Goal: Task Accomplishment & Management: Manage account settings

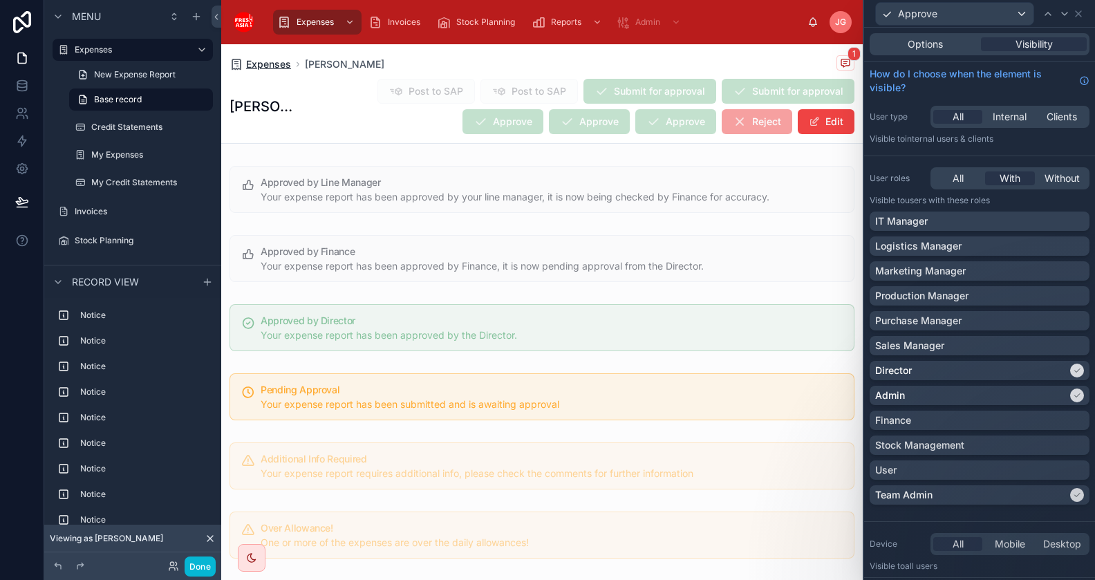
scroll to position [403, 0]
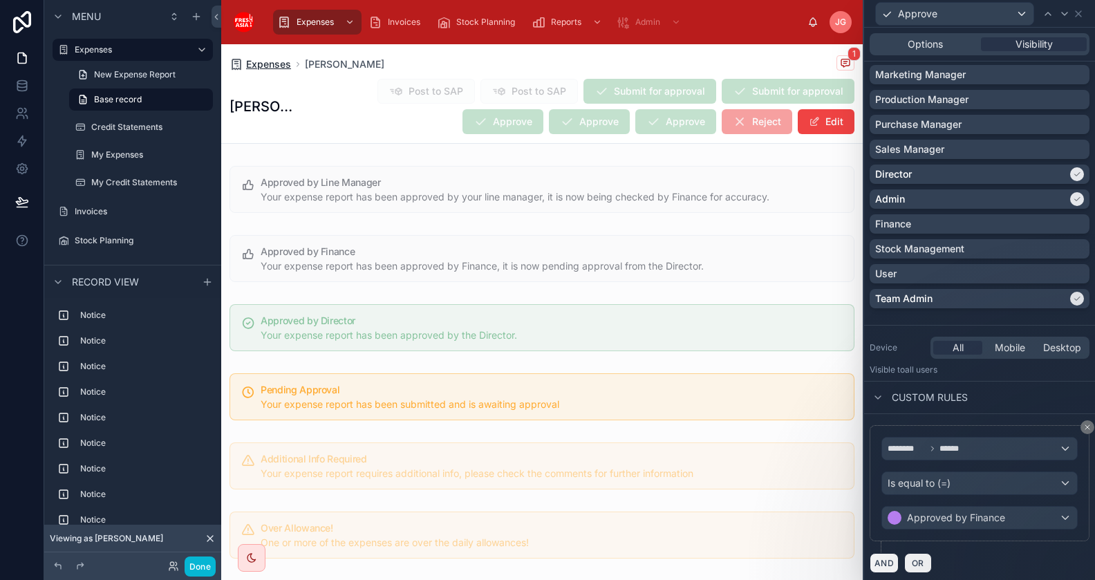
click at [249, 67] on span "Expenses" at bounding box center [268, 64] width 45 height 14
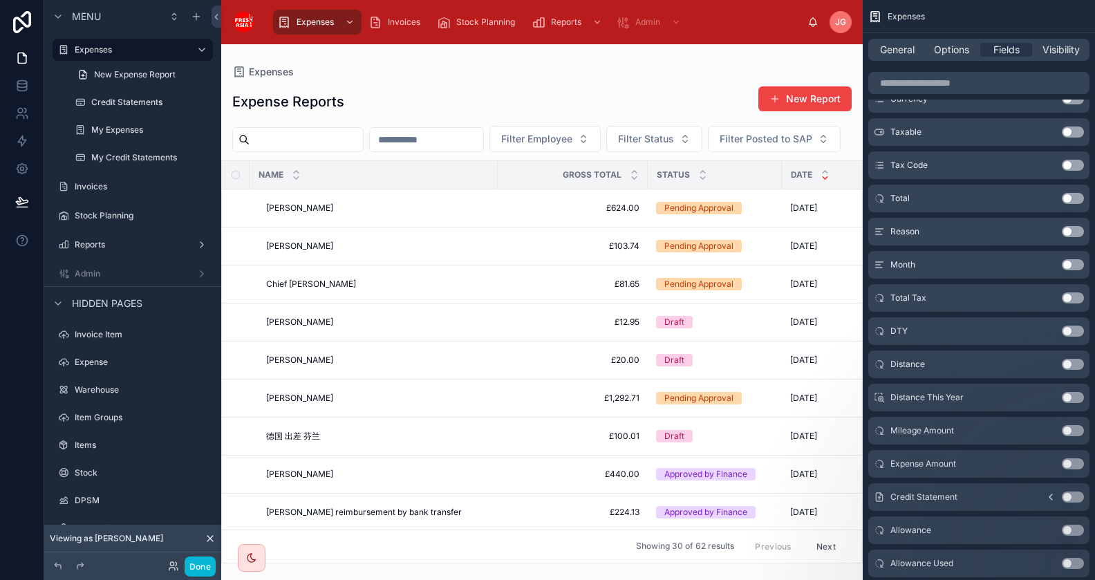
click at [209, 538] on icon at bounding box center [210, 539] width 6 height 6
click at [214, 567] on button "Done" at bounding box center [199, 566] width 31 height 20
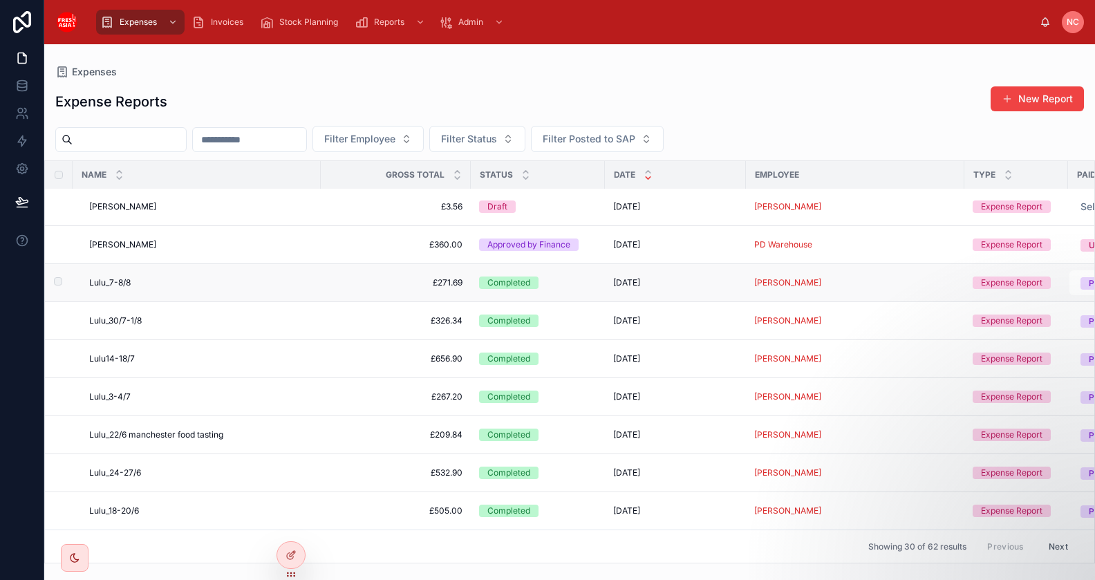
scroll to position [791, 0]
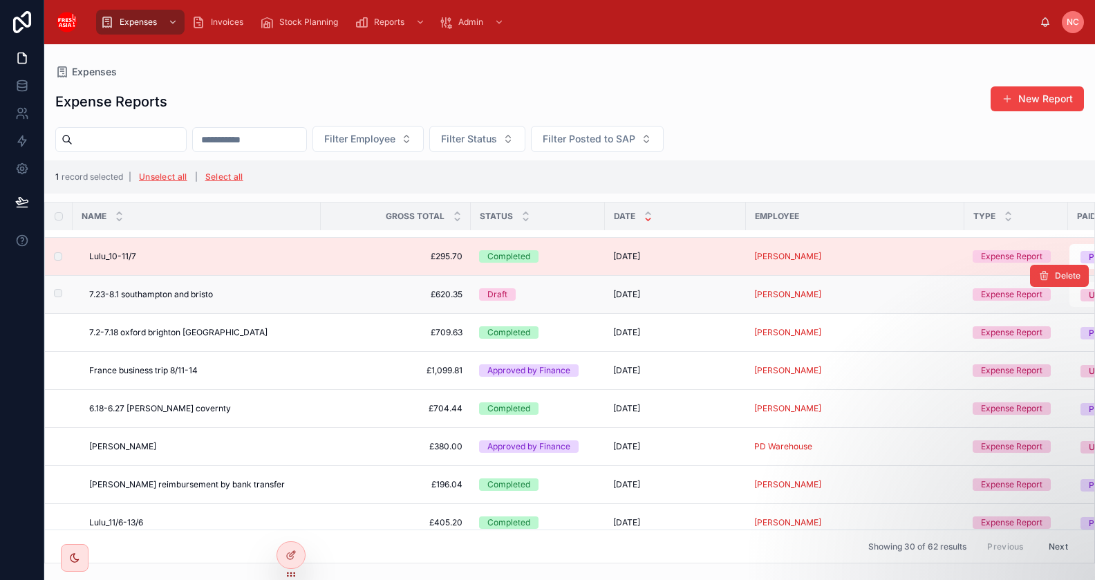
click at [55, 297] on td at bounding box center [59, 295] width 28 height 38
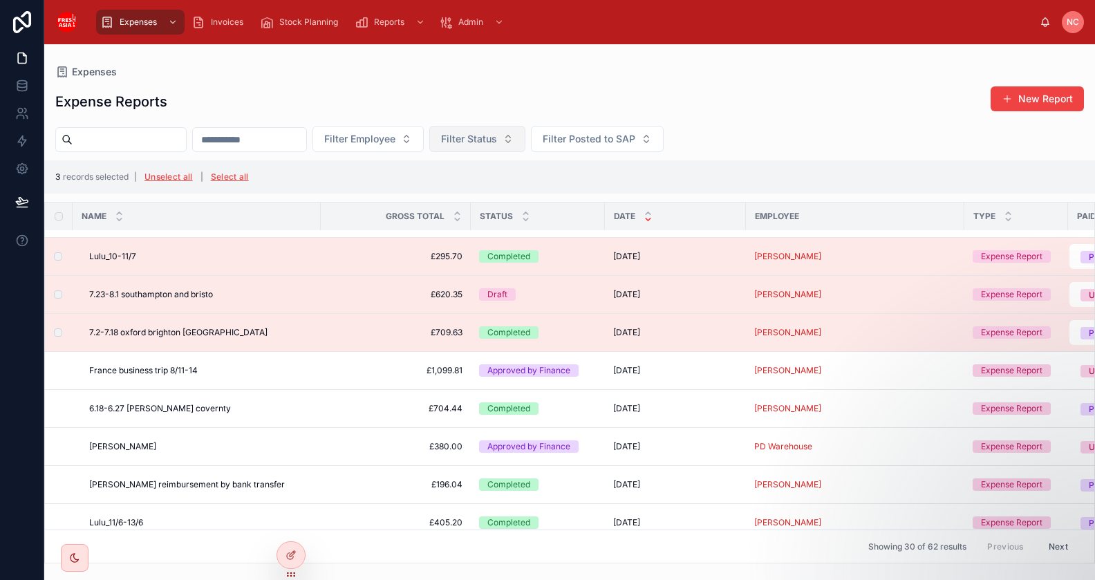
click at [497, 140] on span "Filter Status" at bounding box center [469, 139] width 56 height 14
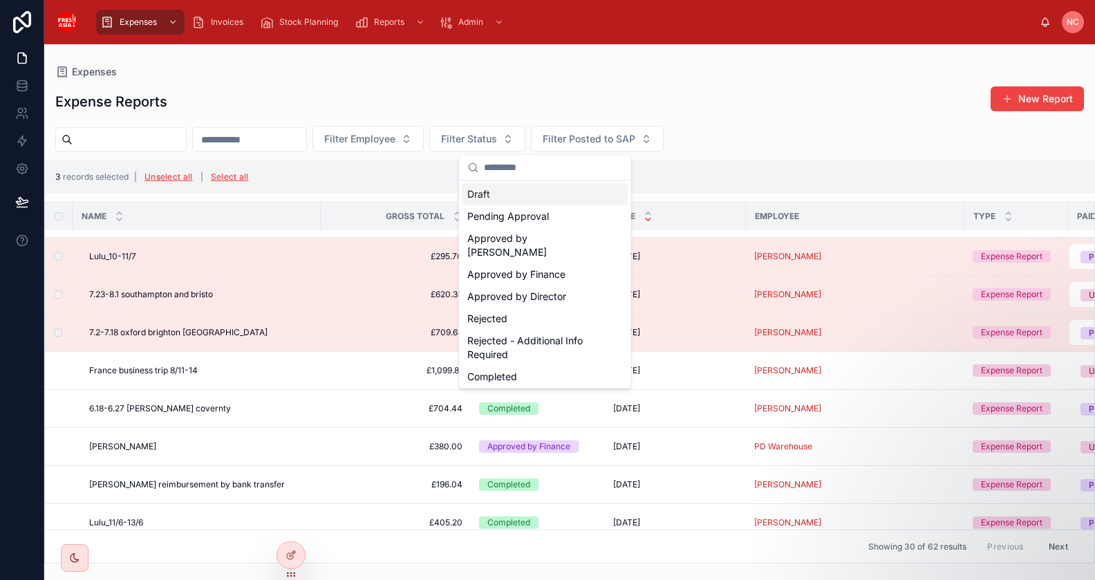
click at [549, 98] on div "Expense Reports New Report" at bounding box center [569, 102] width 1028 height 32
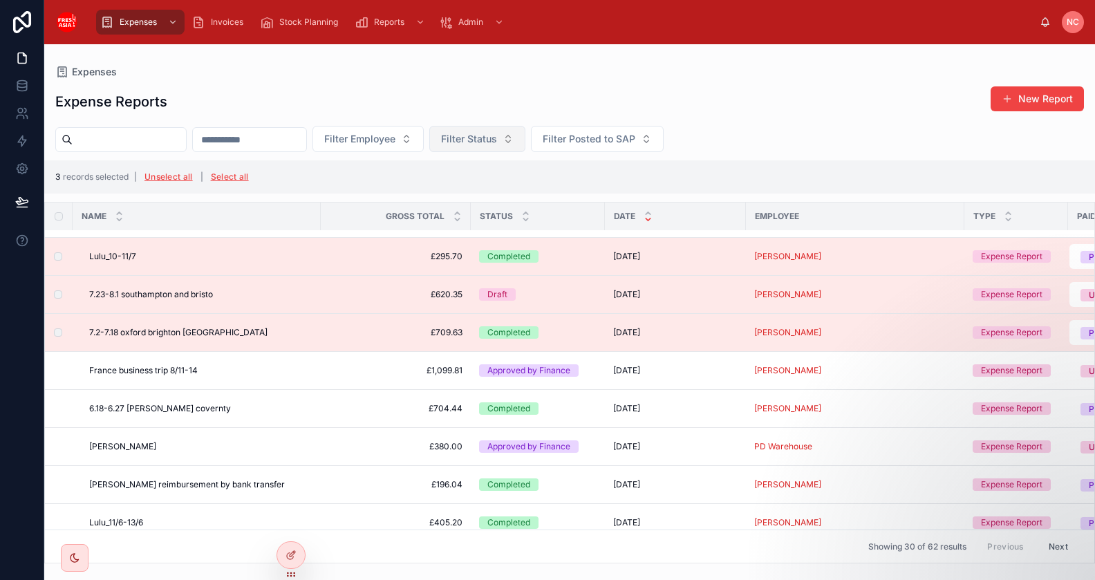
click at [497, 140] on span "Filter Status" at bounding box center [469, 139] width 56 height 14
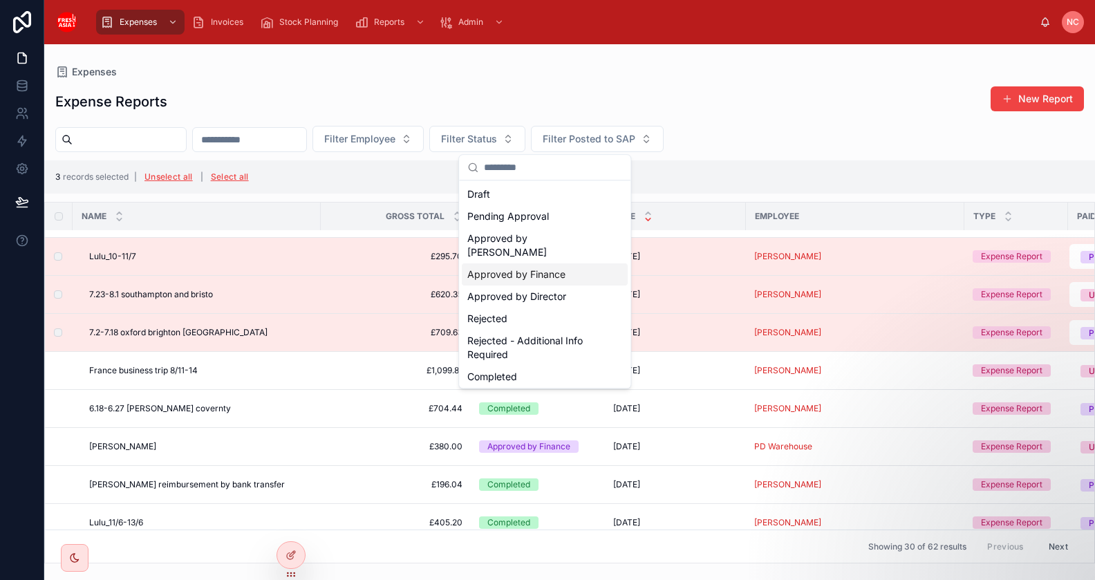
click at [520, 263] on div "Approved by Finance" at bounding box center [545, 274] width 166 height 22
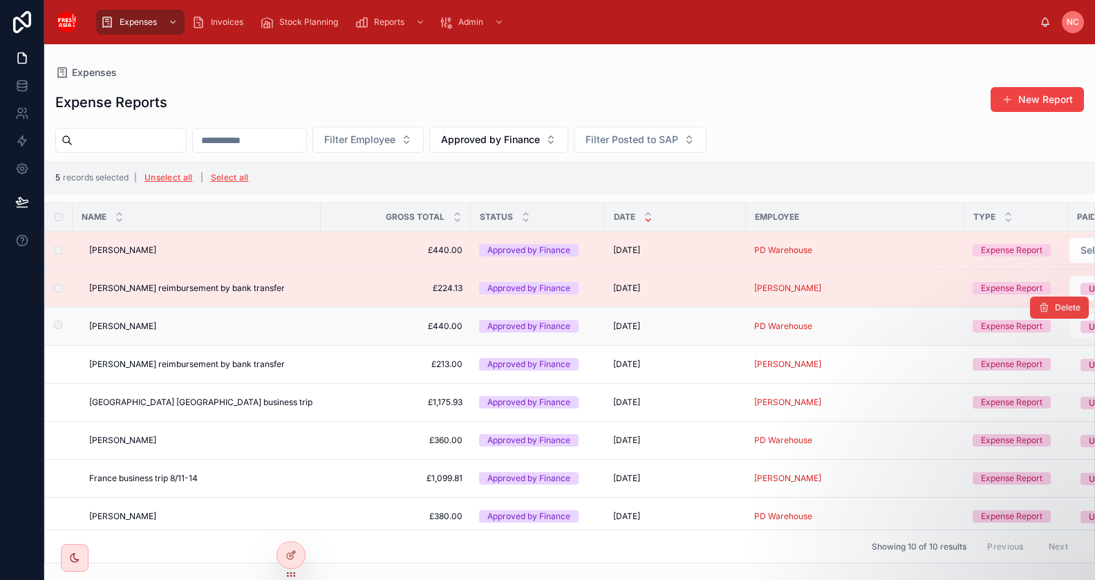
click at [61, 328] on td at bounding box center [59, 326] width 28 height 38
click at [61, 326] on td at bounding box center [59, 326] width 28 height 38
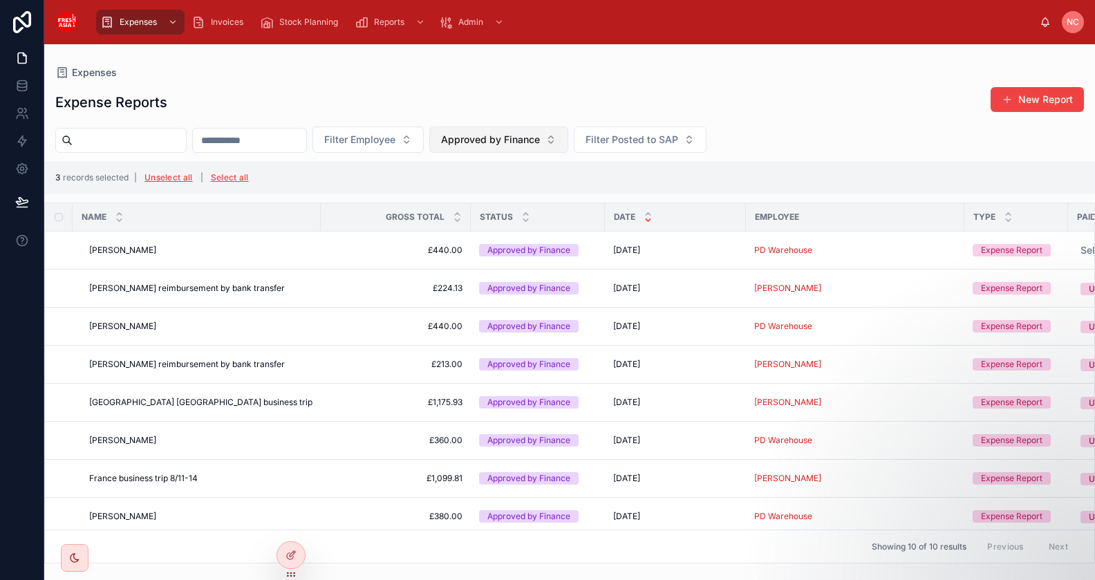
click at [540, 145] on span "Approved by Finance" at bounding box center [490, 140] width 99 height 14
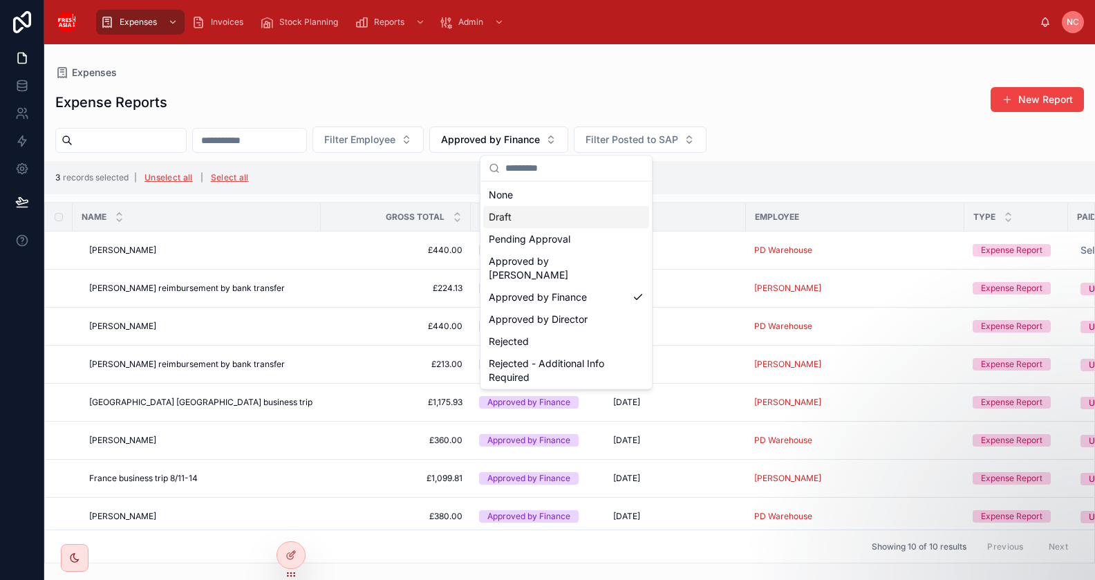
click at [542, 220] on div "Draft" at bounding box center [566, 217] width 166 height 22
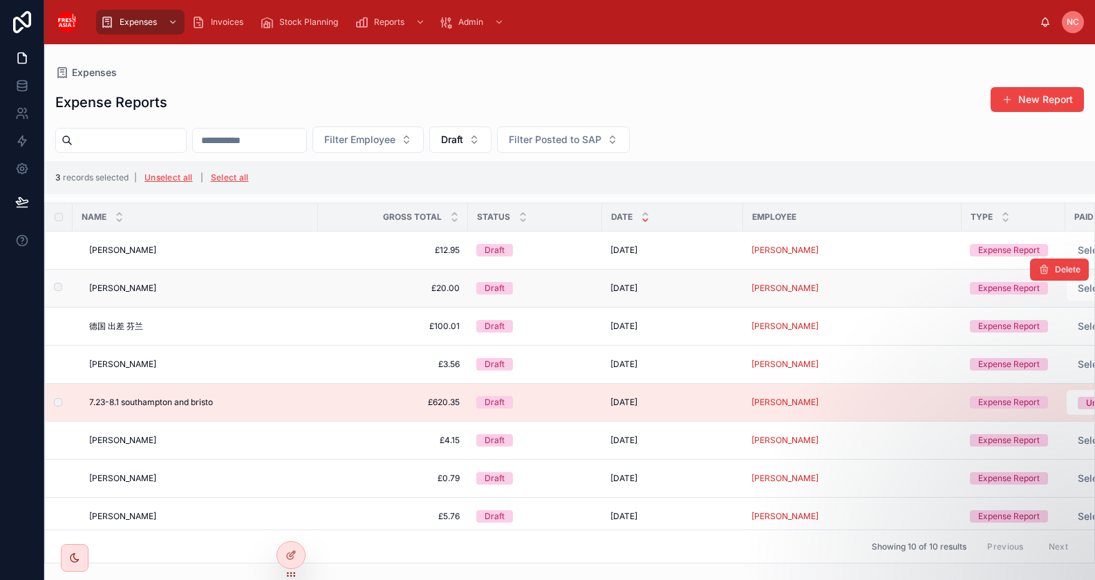
scroll to position [76, 0]
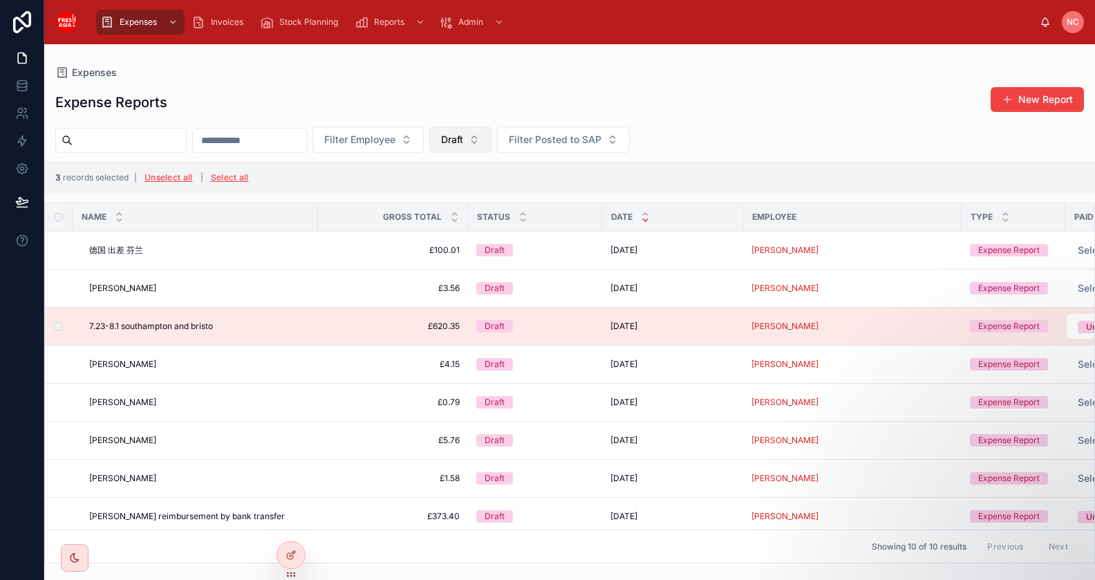
click at [491, 135] on button "Draft" at bounding box center [460, 139] width 62 height 26
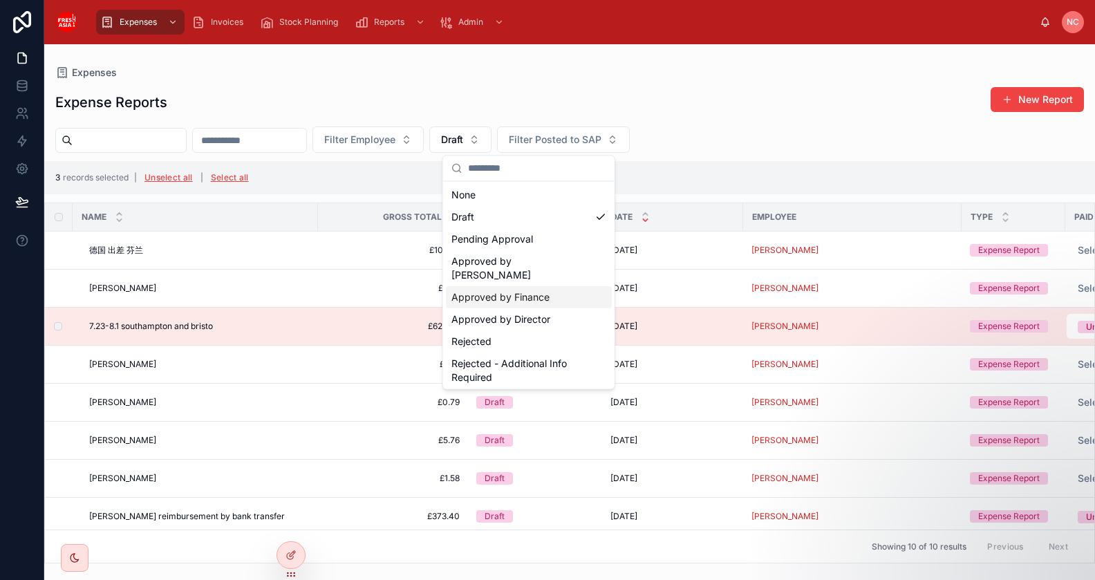
click at [519, 286] on div "Approved by Finance" at bounding box center [529, 297] width 166 height 22
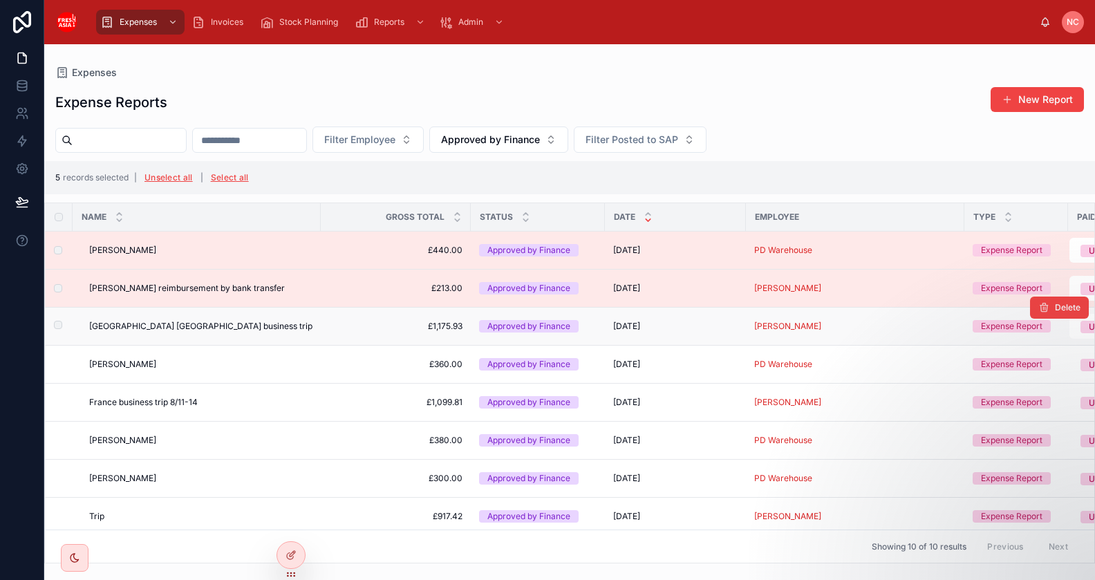
click at [57, 328] on td at bounding box center [59, 326] width 28 height 38
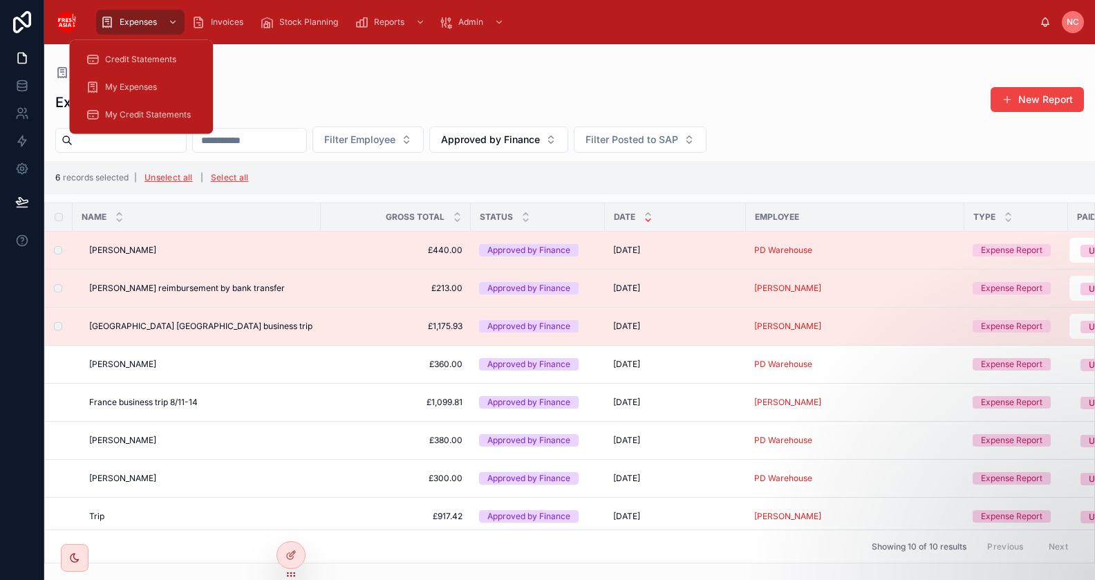
click at [413, 66] on div "Expenses" at bounding box center [569, 72] width 1028 height 12
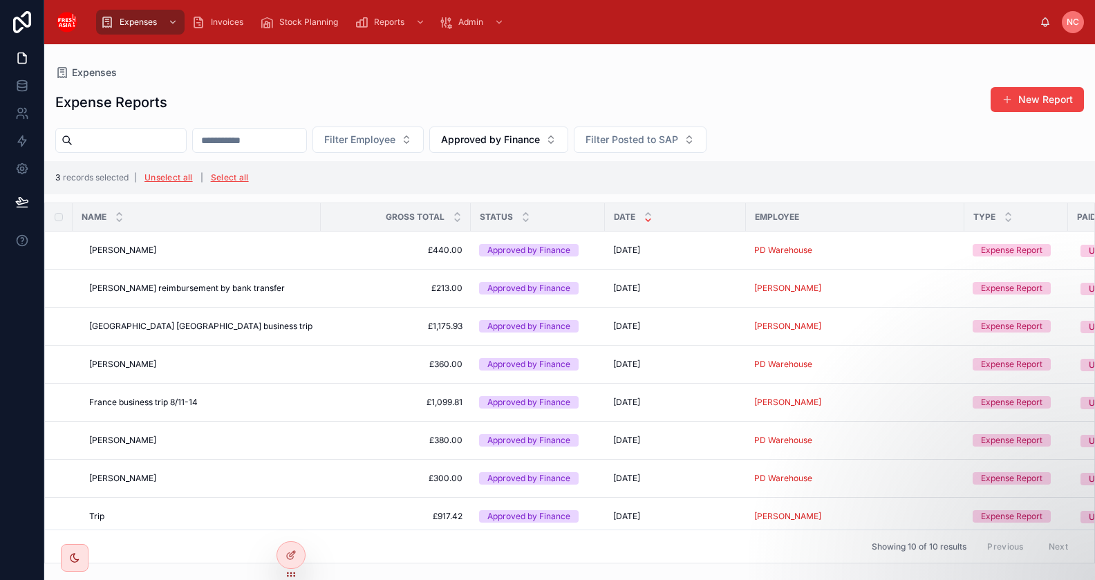
click at [404, 85] on div "Expense Reports New Report Filter Employee Approved by Finance Filter Posted to…" at bounding box center [569, 320] width 1050 height 485
click at [26, 91] on icon at bounding box center [22, 86] width 14 height 14
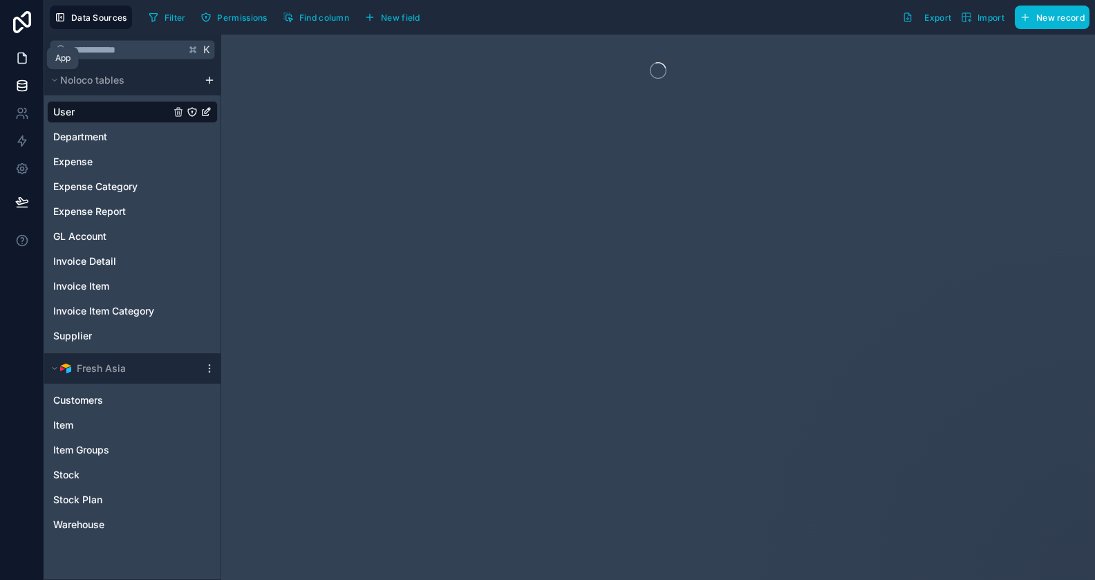
click at [21, 65] on icon at bounding box center [22, 58] width 14 height 14
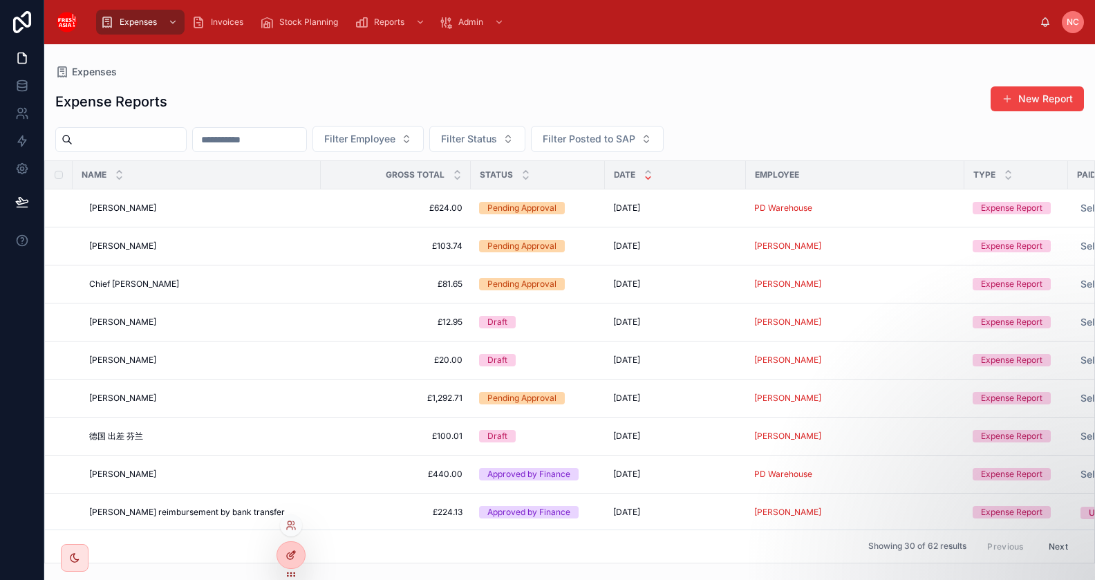
click at [295, 558] on icon at bounding box center [290, 554] width 11 height 11
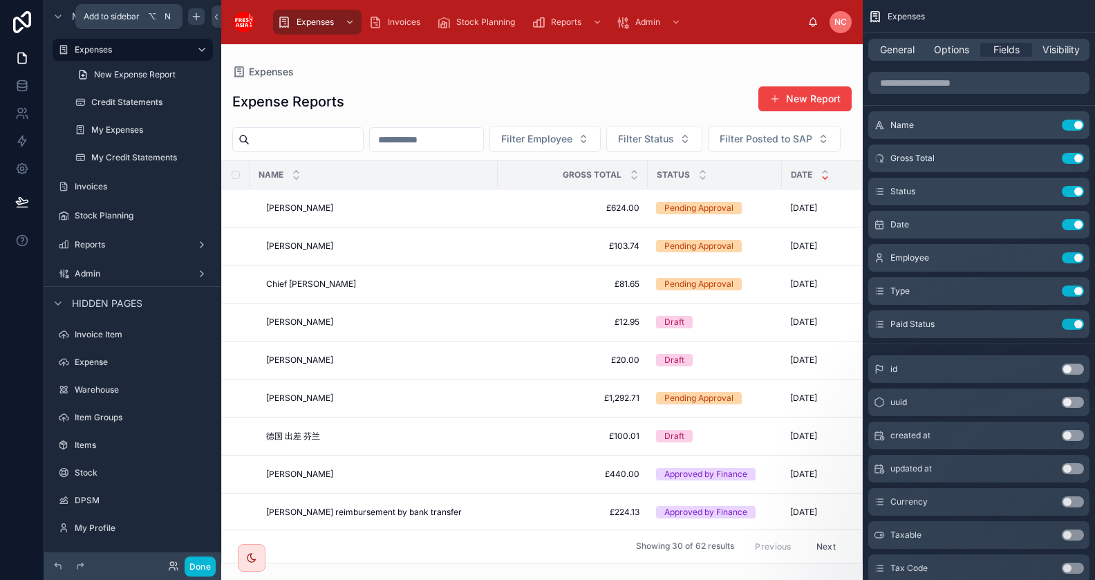
click at [200, 21] on icon "scrollable content" at bounding box center [196, 16] width 11 height 11
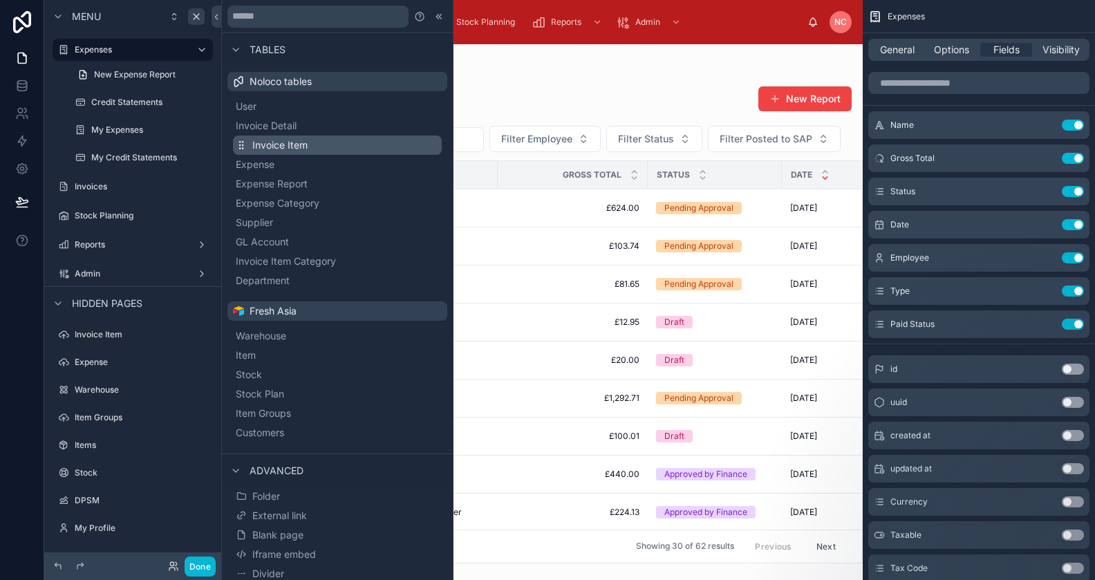
scroll to position [3, 0]
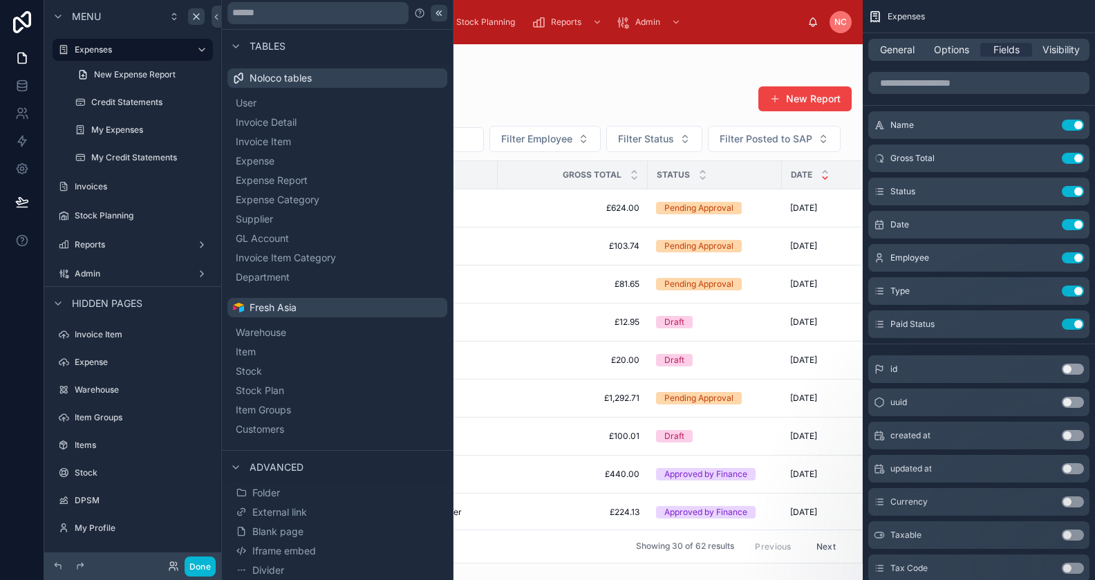
click at [436, 16] on icon at bounding box center [438, 13] width 11 height 11
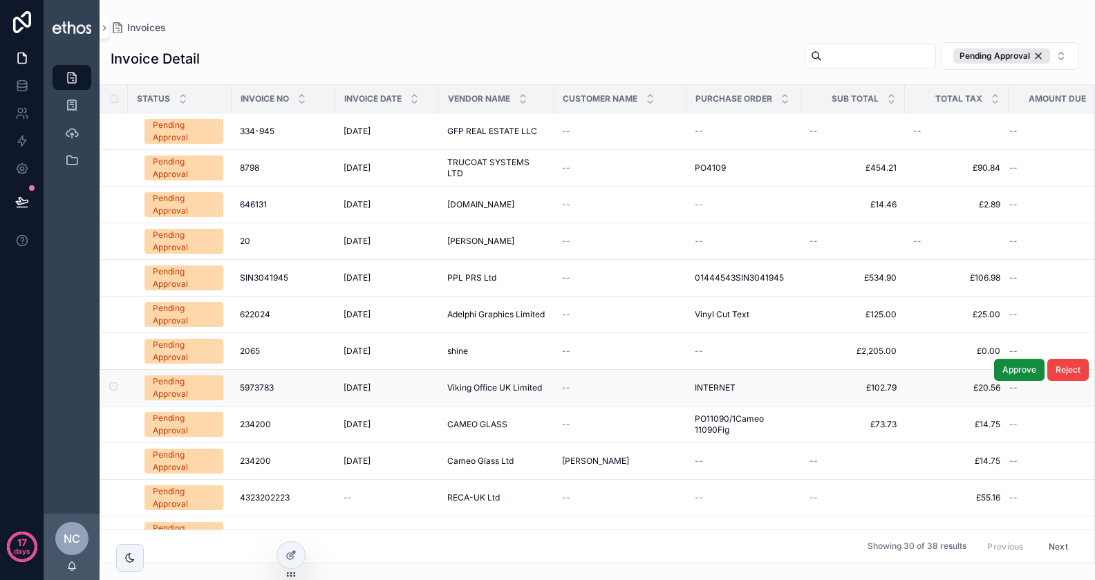
click at [252, 382] on span "5973783" at bounding box center [257, 387] width 34 height 11
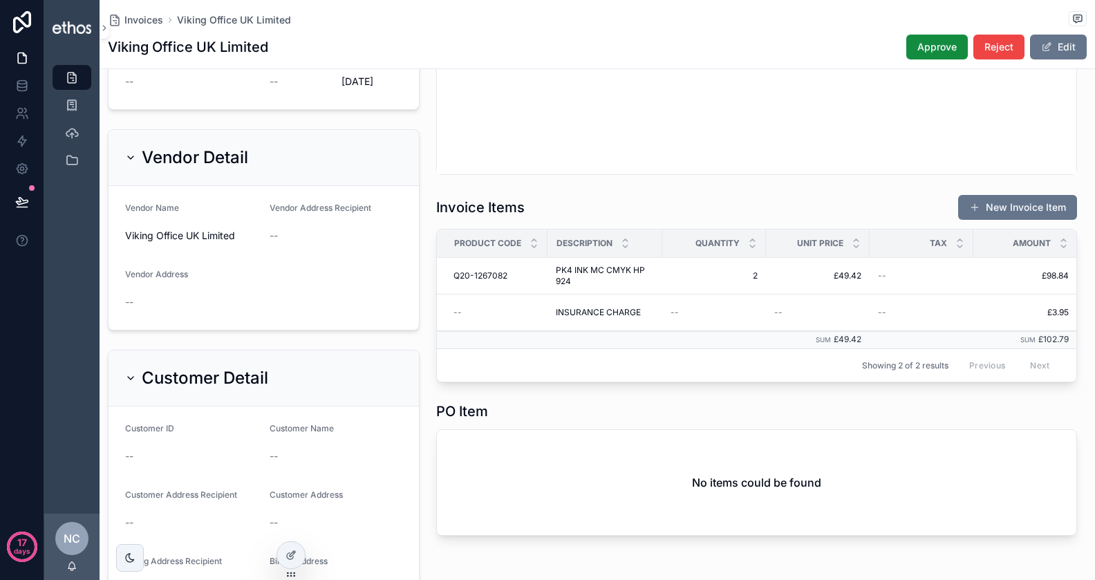
scroll to position [0, 104]
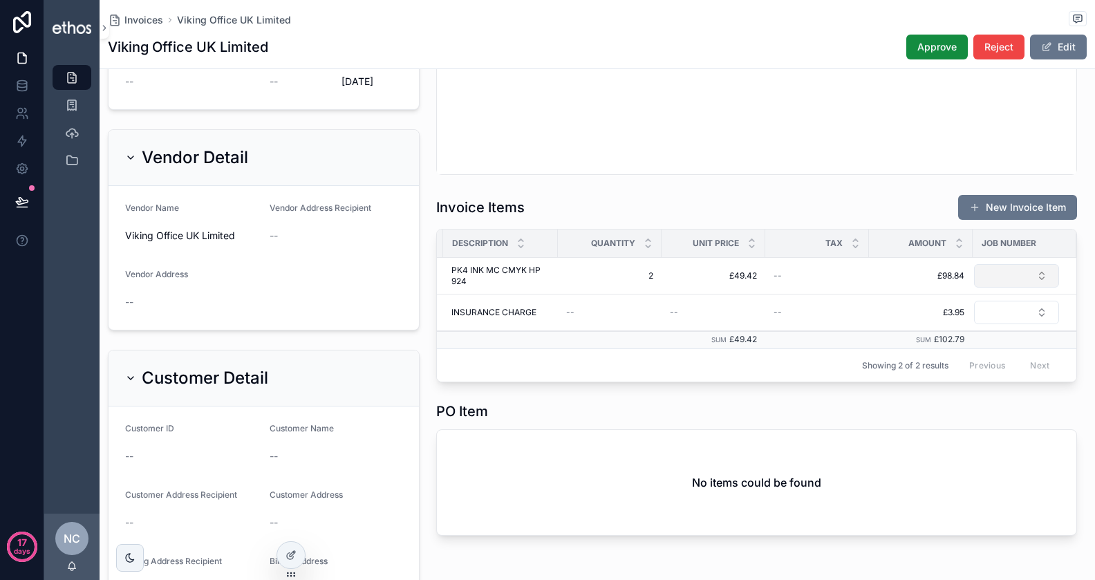
click at [1015, 280] on button "Select Button" at bounding box center [1016, 275] width 85 height 23
click at [1007, 278] on button "Select Button" at bounding box center [1016, 275] width 85 height 23
click at [77, 133] on icon "scrollable content" at bounding box center [72, 133] width 14 height 14
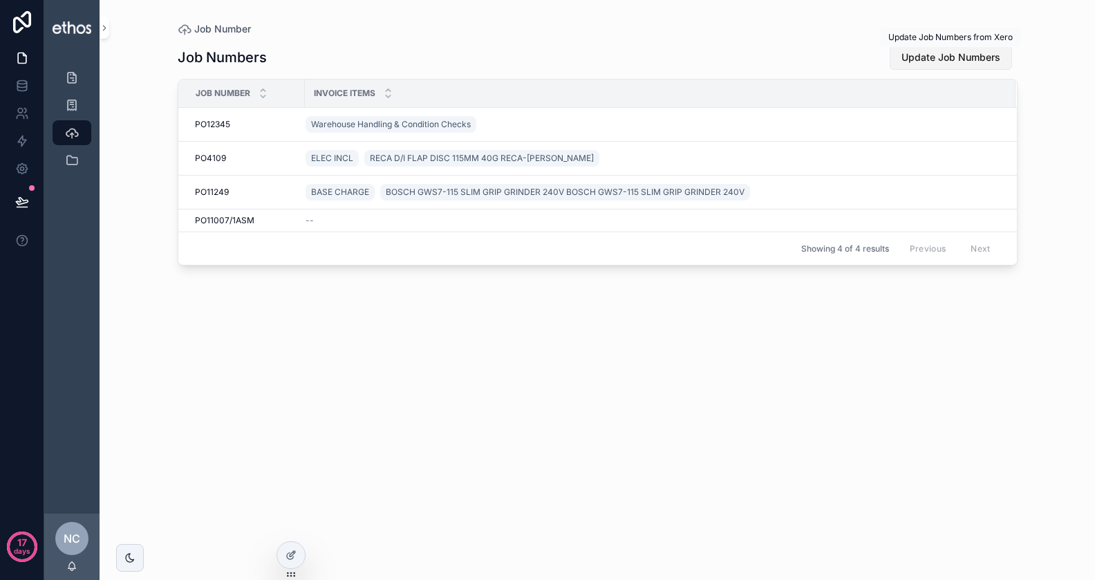
click at [948, 60] on span "Update Job Numbers" at bounding box center [950, 57] width 99 height 14
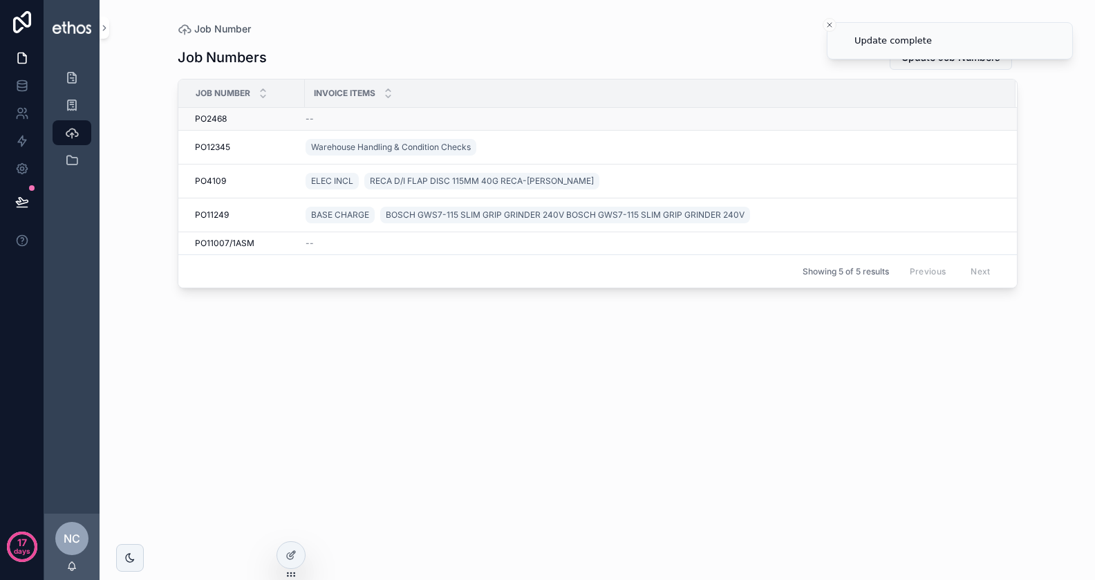
click at [211, 115] on span "PO2468" at bounding box center [211, 118] width 32 height 11
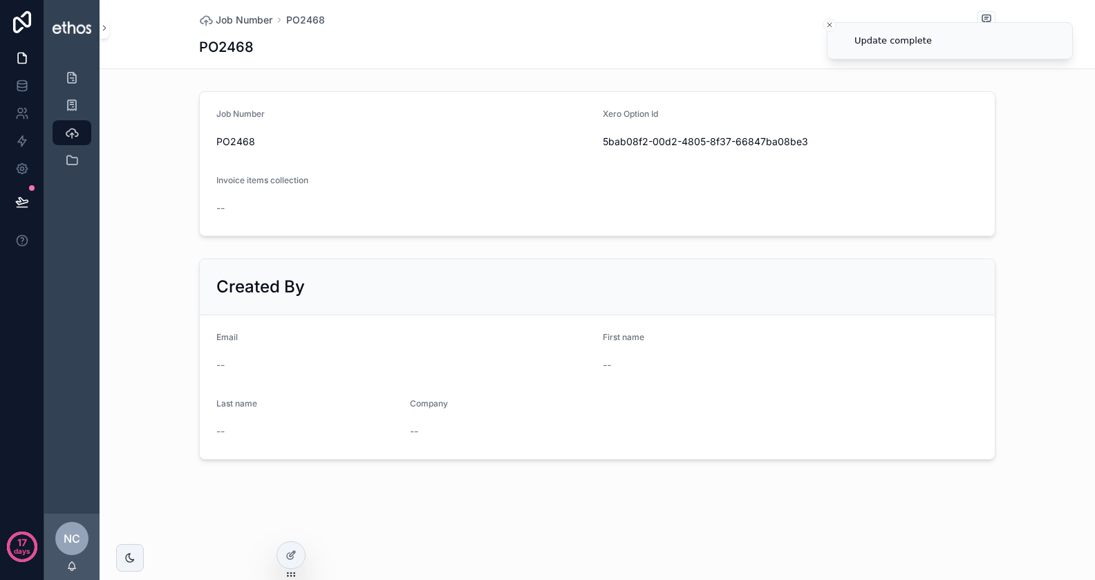
click at [233, 144] on span "PO2468" at bounding box center [403, 142] width 375 height 14
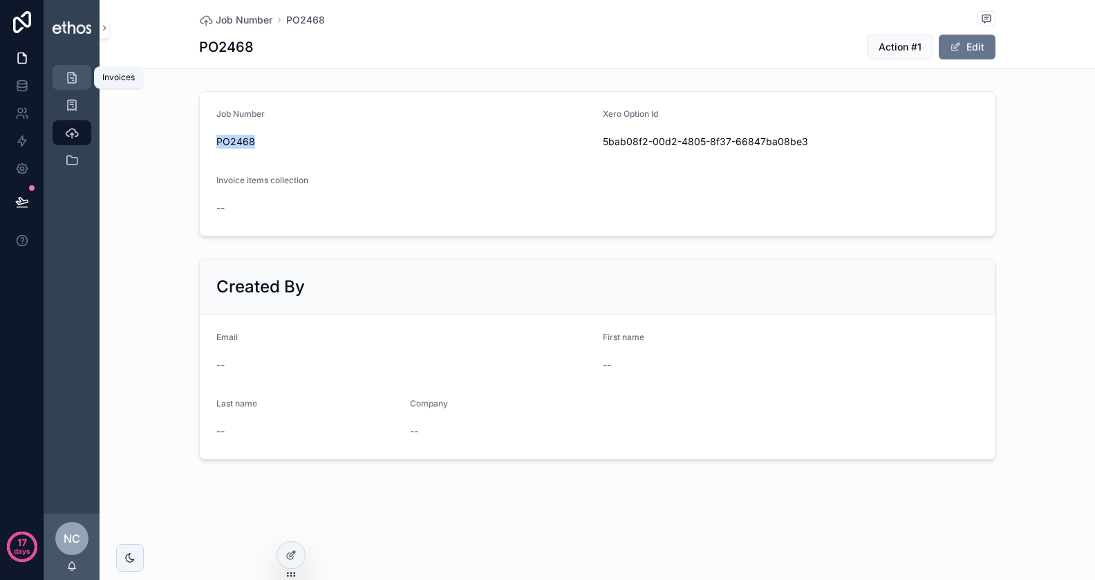
click at [78, 77] on icon "scrollable content" at bounding box center [72, 77] width 14 height 14
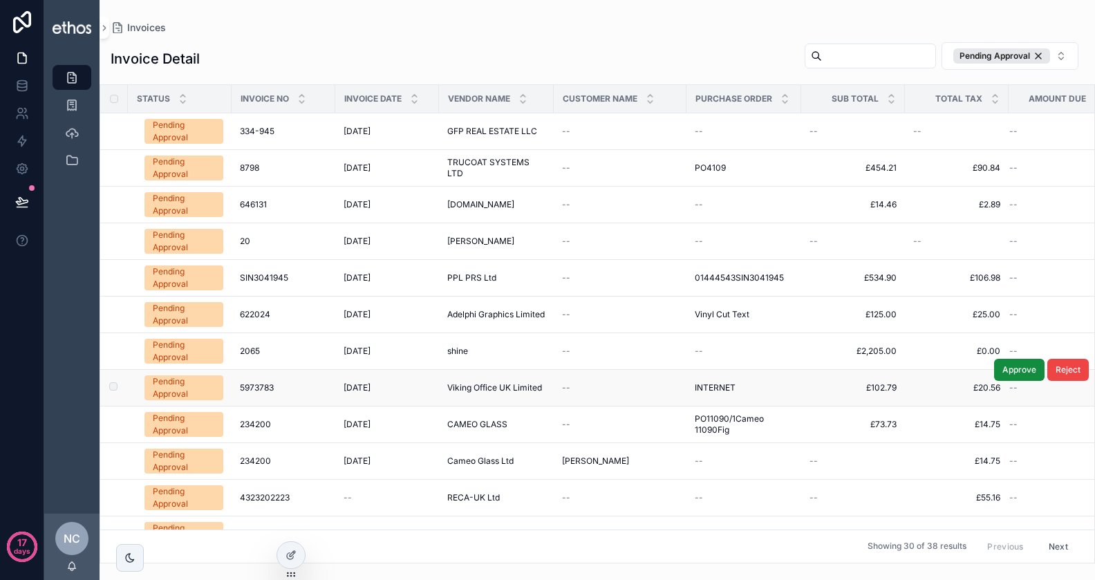
click at [259, 382] on span "5973783" at bounding box center [257, 387] width 34 height 11
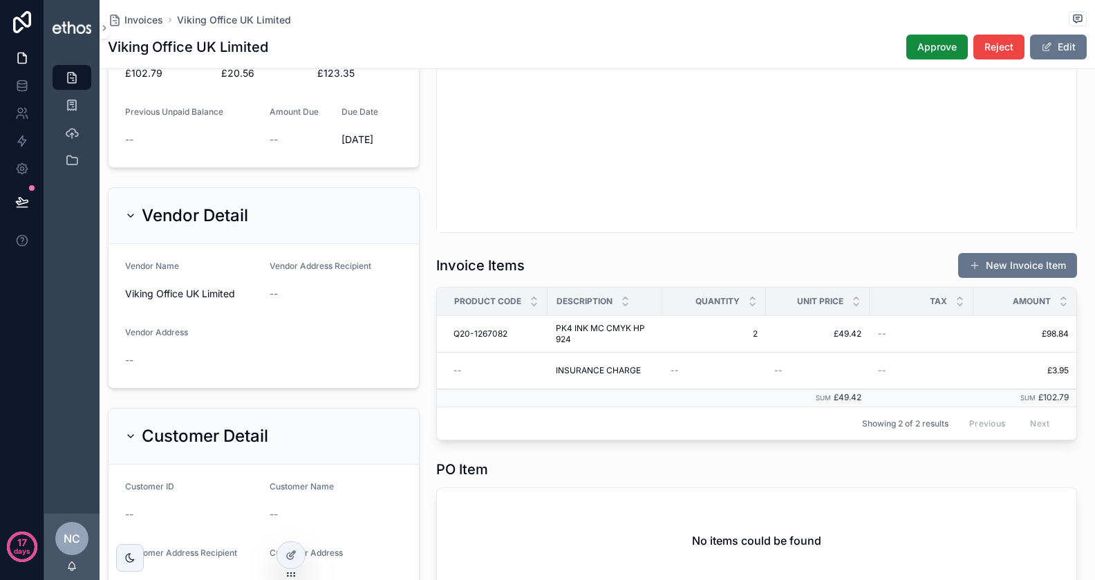
scroll to position [0, 104]
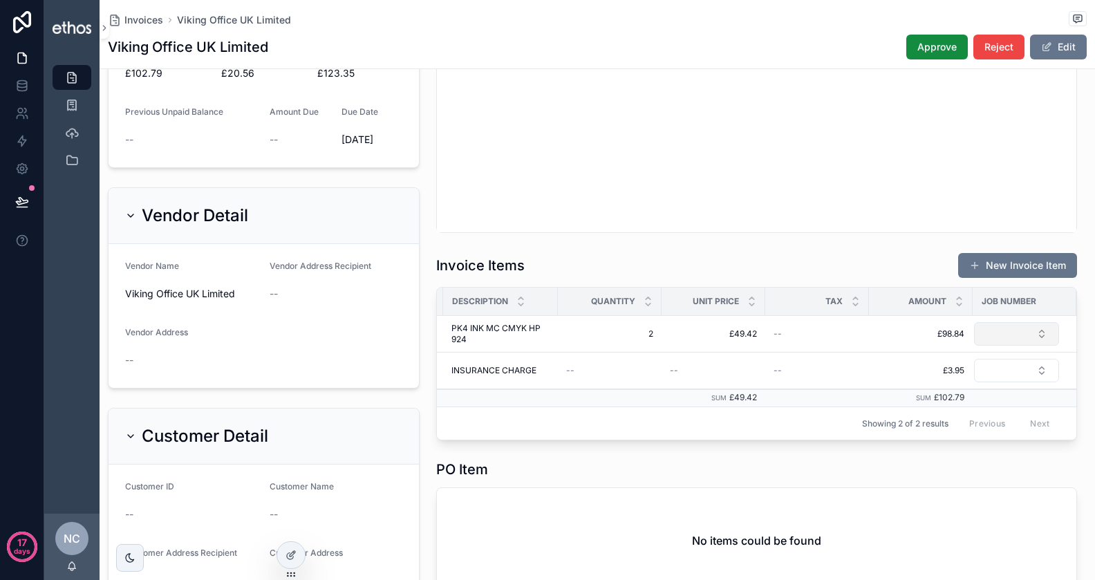
click at [1000, 339] on button "Select Button" at bounding box center [1016, 333] width 85 height 23
click at [1001, 337] on button "Select Button" at bounding box center [1016, 333] width 85 height 23
click at [1001, 362] on button "Select Button" at bounding box center [1016, 370] width 85 height 23
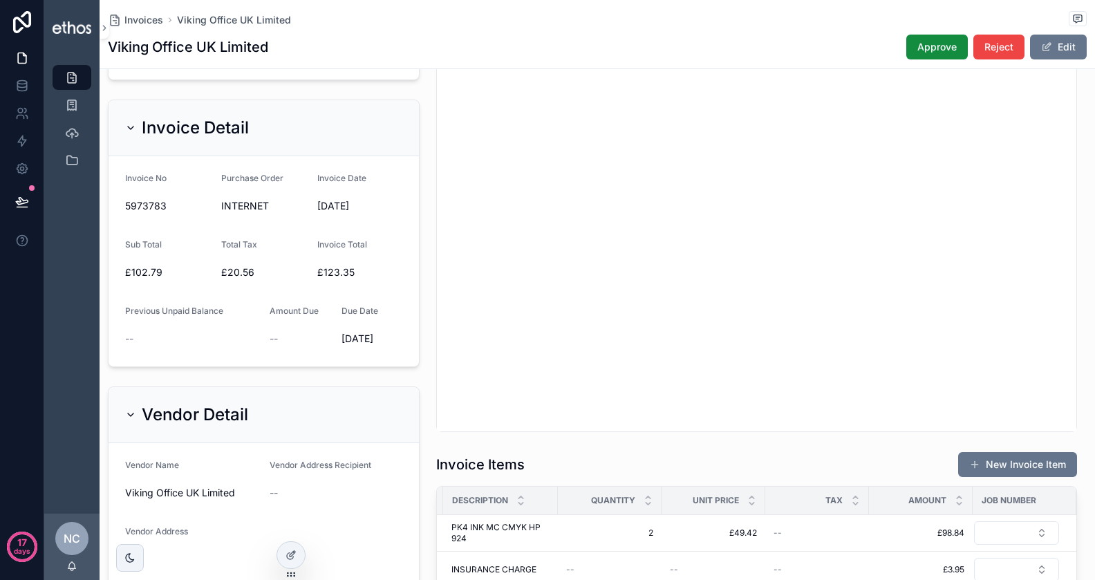
scroll to position [252, 0]
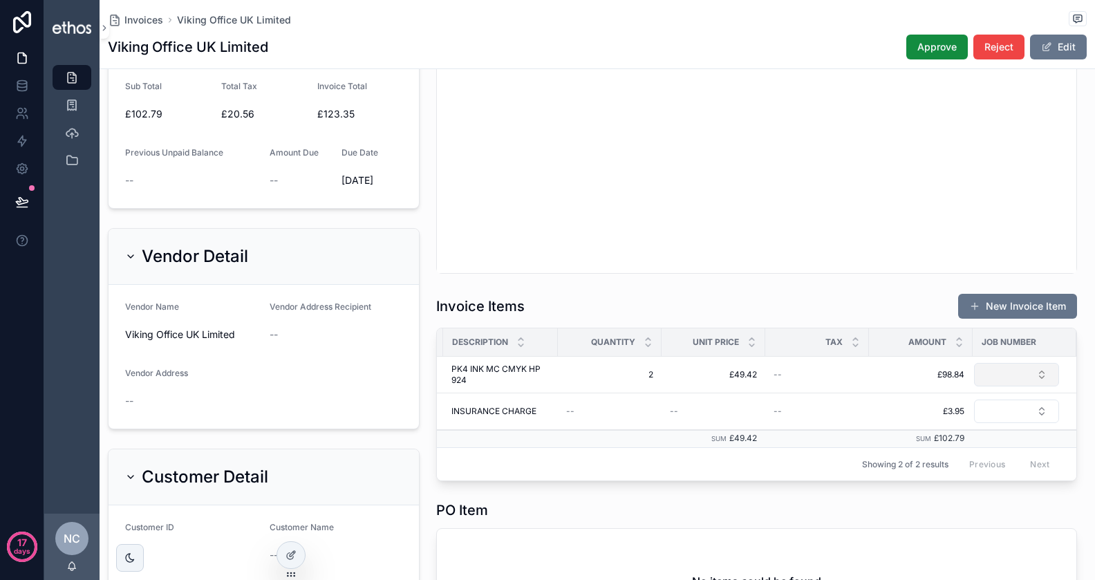
click at [1014, 372] on button "Select Button" at bounding box center [1016, 374] width 85 height 23
click at [976, 425] on div "PO2468" at bounding box center [1008, 427] width 166 height 22
click at [1036, 417] on button "Select Button" at bounding box center [1016, 413] width 85 height 23
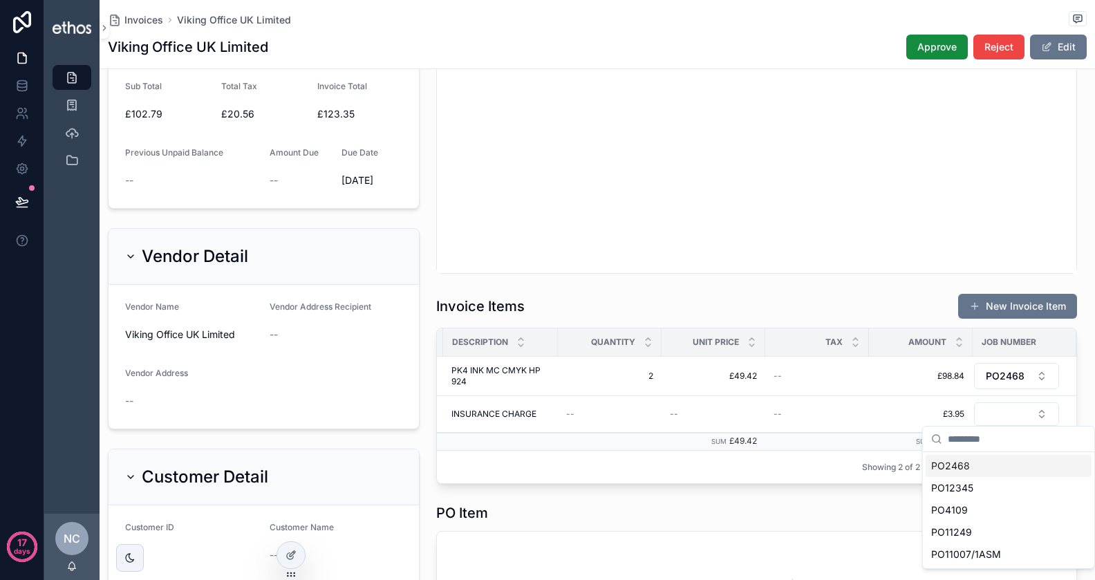
click at [979, 466] on div "PO2468" at bounding box center [1008, 466] width 166 height 22
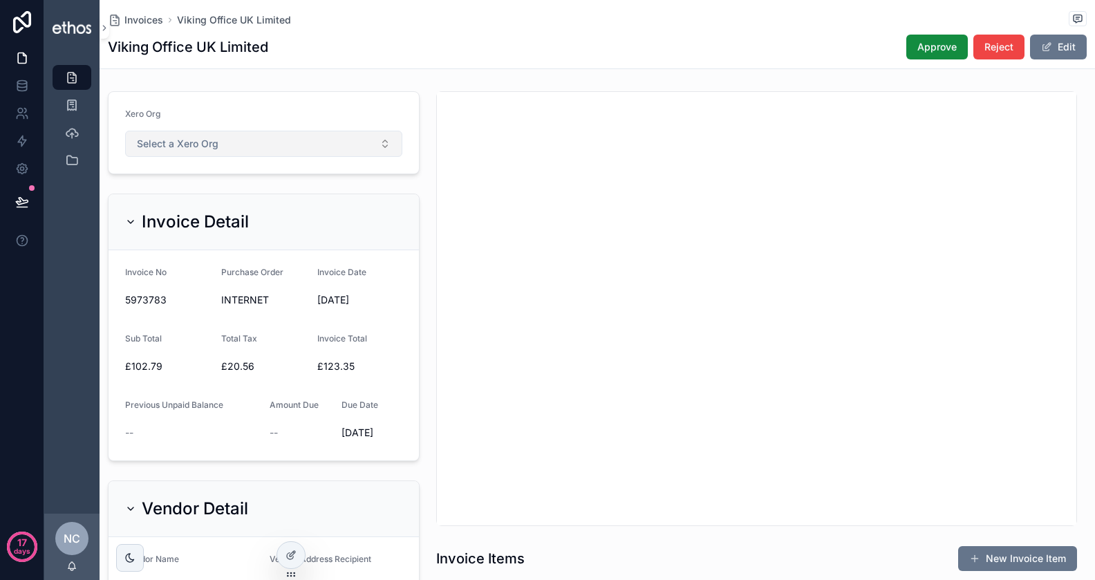
click at [193, 142] on span "Select a Xero Org" at bounding box center [178, 144] width 82 height 14
click at [183, 197] on div "TF UK" at bounding box center [263, 197] width 271 height 21
click at [936, 57] on button "Approve" at bounding box center [936, 47] width 61 height 25
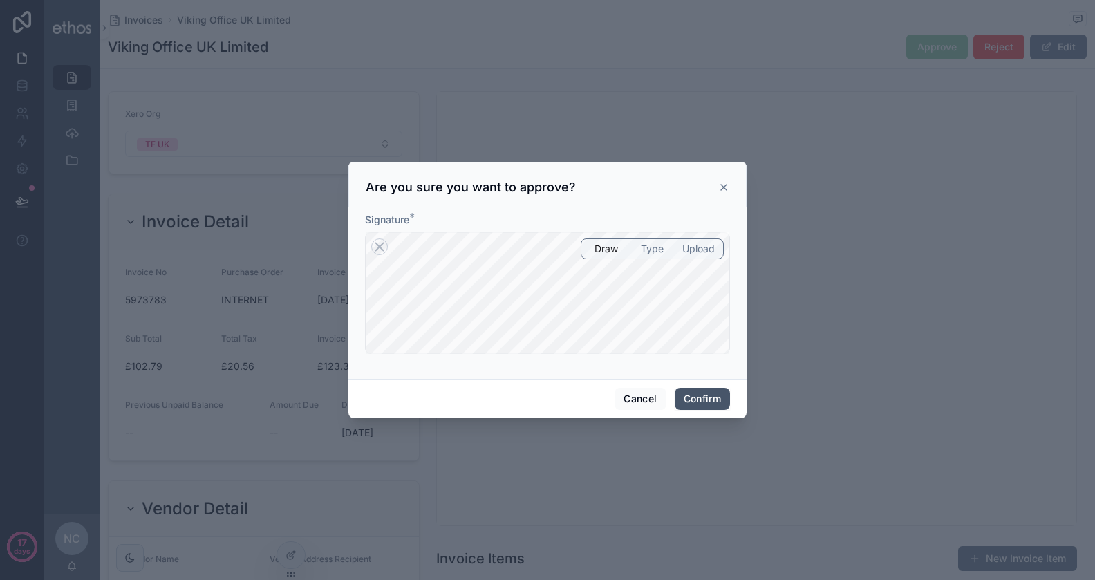
click at [694, 395] on button "Confirm" at bounding box center [701, 399] width 55 height 22
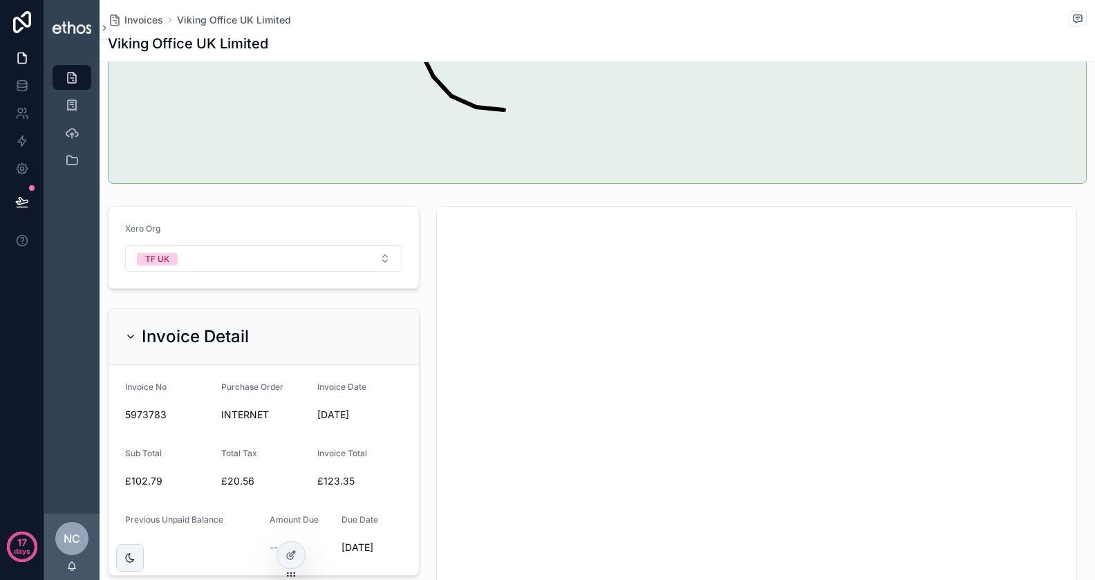
scroll to position [442, 0]
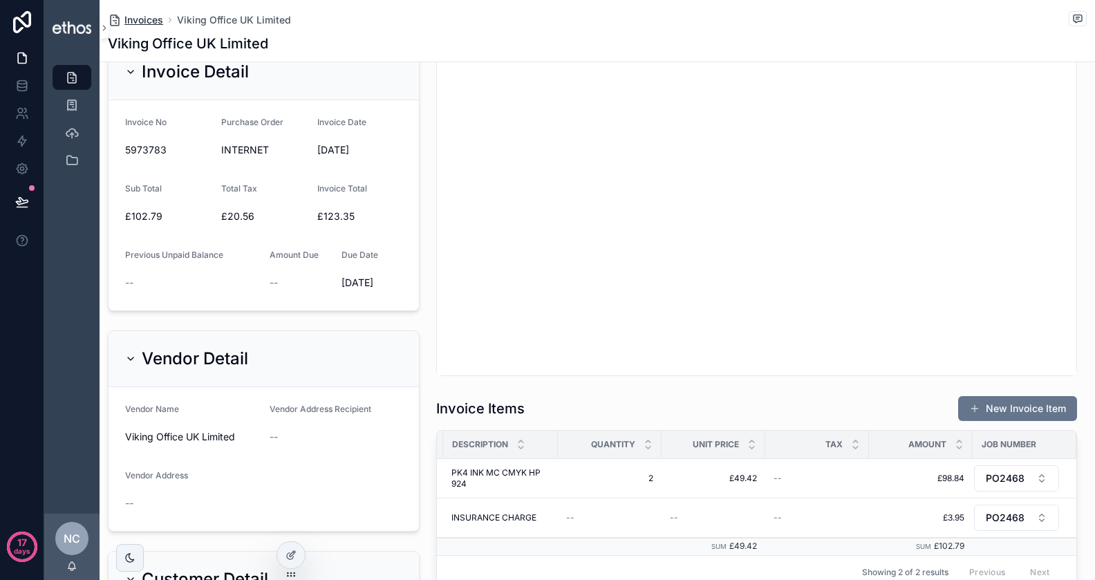
click at [153, 19] on span "Invoices" at bounding box center [143, 20] width 39 height 14
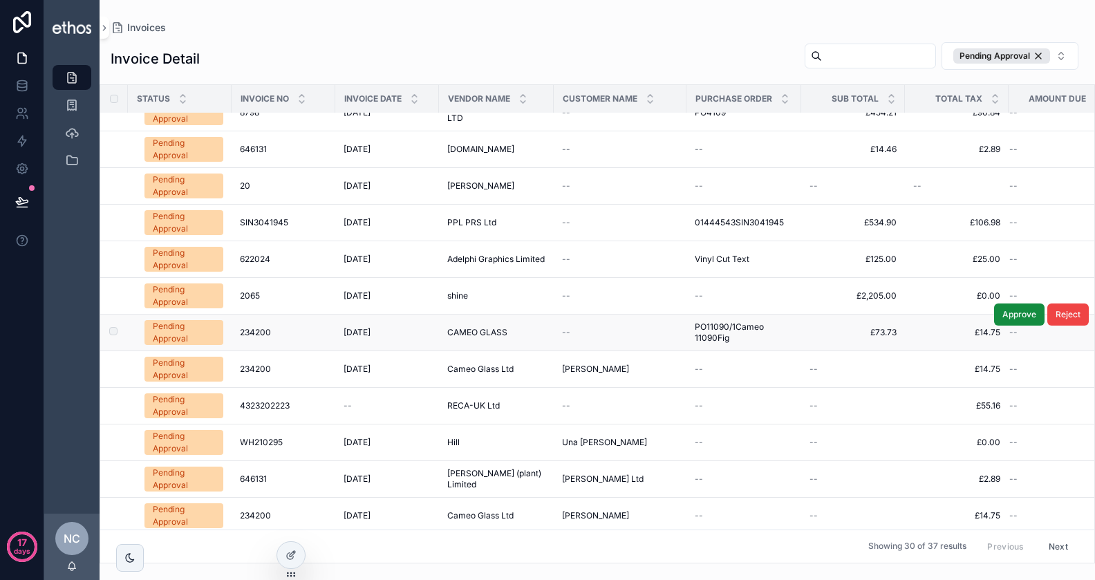
scroll to position [66, 0]
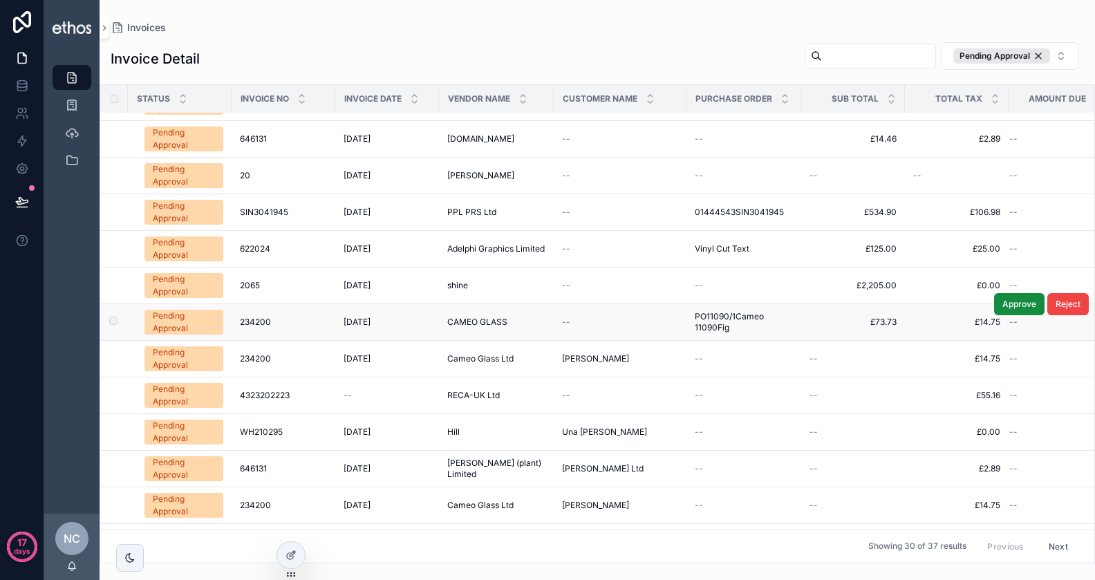
click at [468, 316] on span "CAMEO GLASS" at bounding box center [477, 321] width 60 height 11
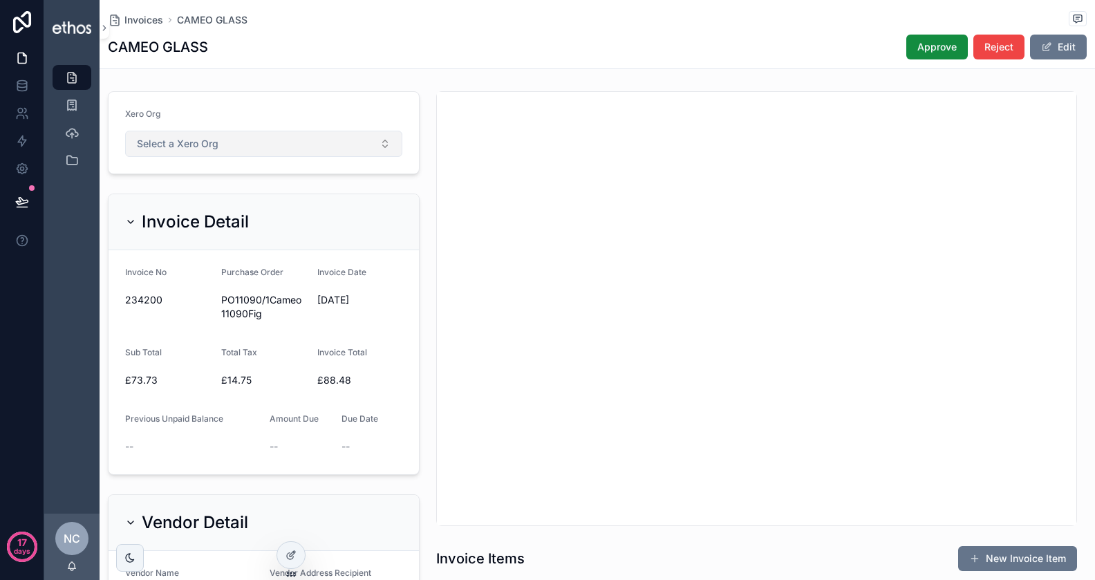
click at [256, 139] on button "Select a Xero Org" at bounding box center [263, 144] width 277 height 26
click at [193, 195] on div "TF UK" at bounding box center [263, 197] width 271 height 21
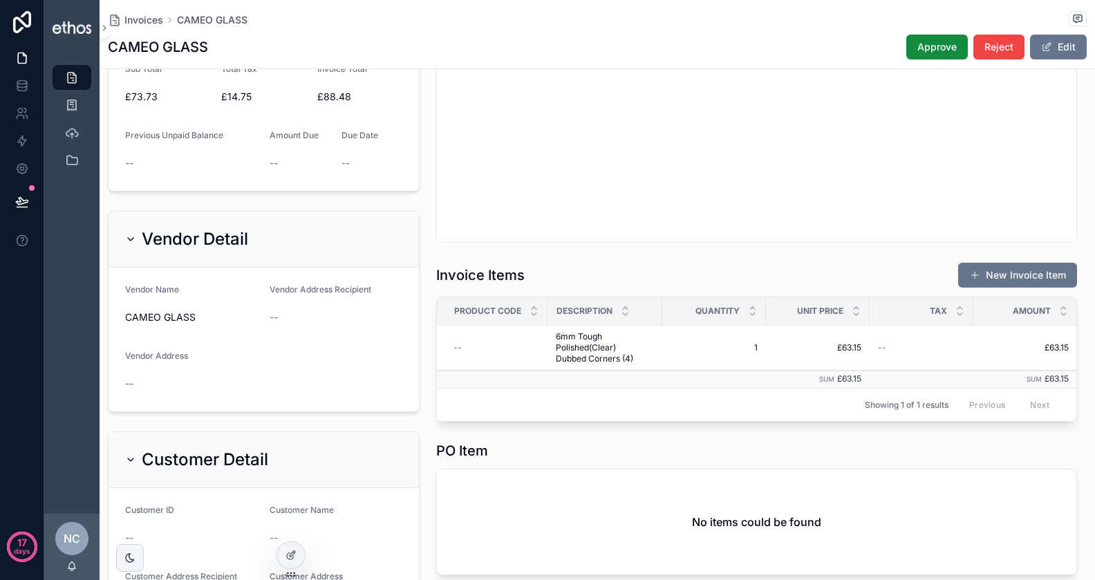
scroll to position [0, 104]
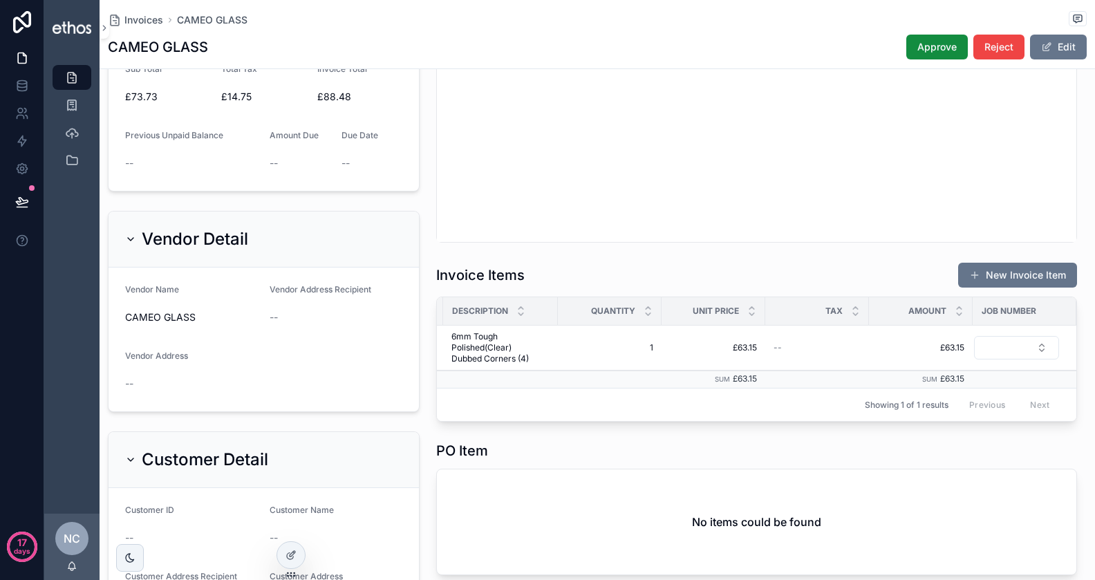
click at [1032, 334] on td "scrollable content" at bounding box center [1024, 347] width 104 height 45
click at [1029, 339] on button "Select Button" at bounding box center [1016, 347] width 85 height 23
click at [990, 426] on div "PO12345" at bounding box center [1008, 423] width 166 height 22
click at [929, 48] on span "Approve" at bounding box center [936, 47] width 39 height 14
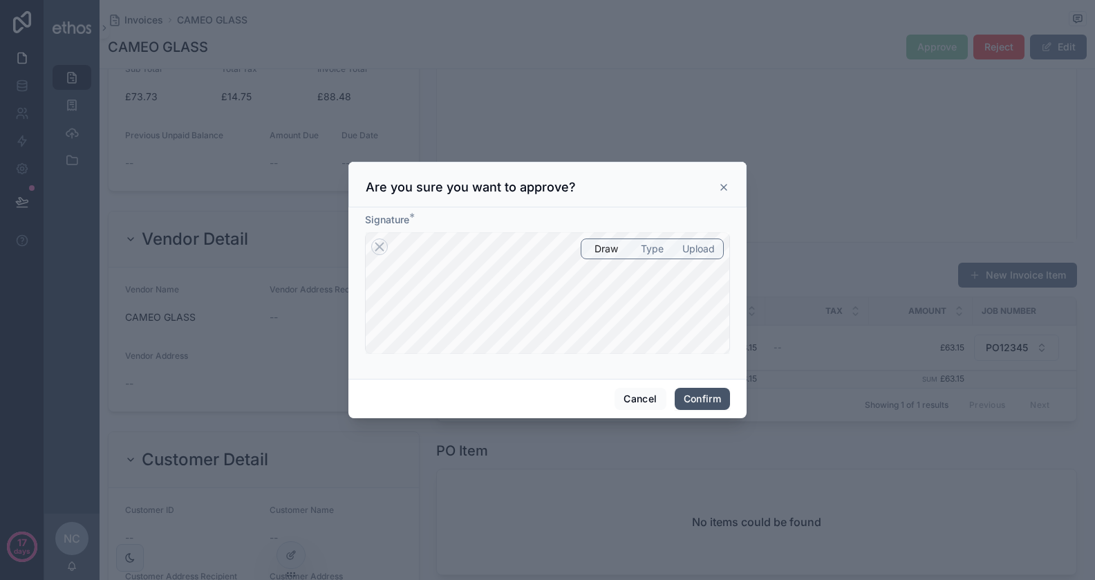
click at [697, 394] on button "Confirm" at bounding box center [701, 399] width 55 height 22
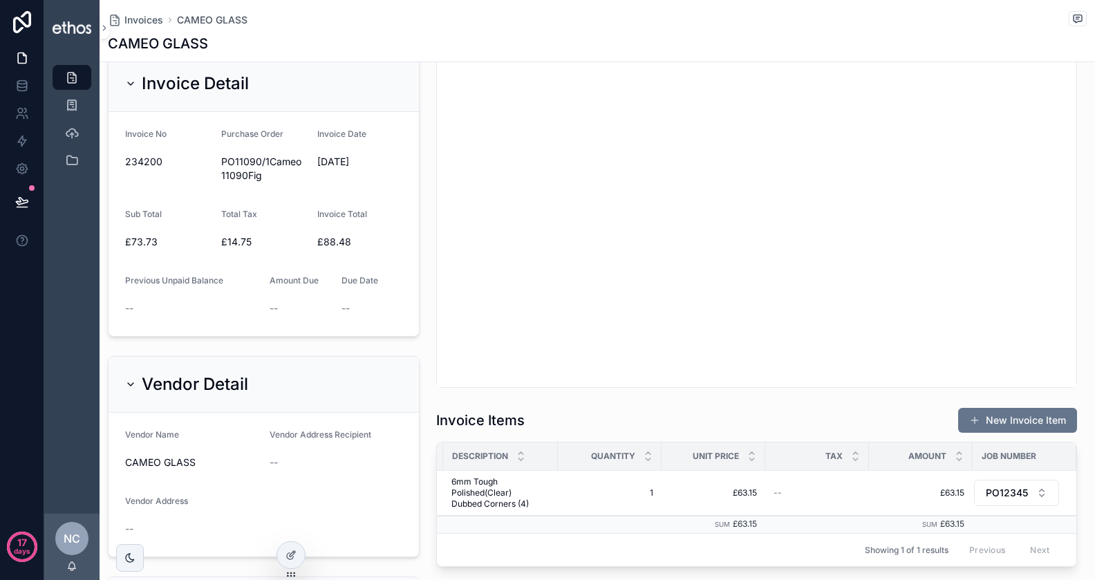
scroll to position [429, 0]
click at [357, 303] on div "--" at bounding box center [371, 309] width 61 height 14
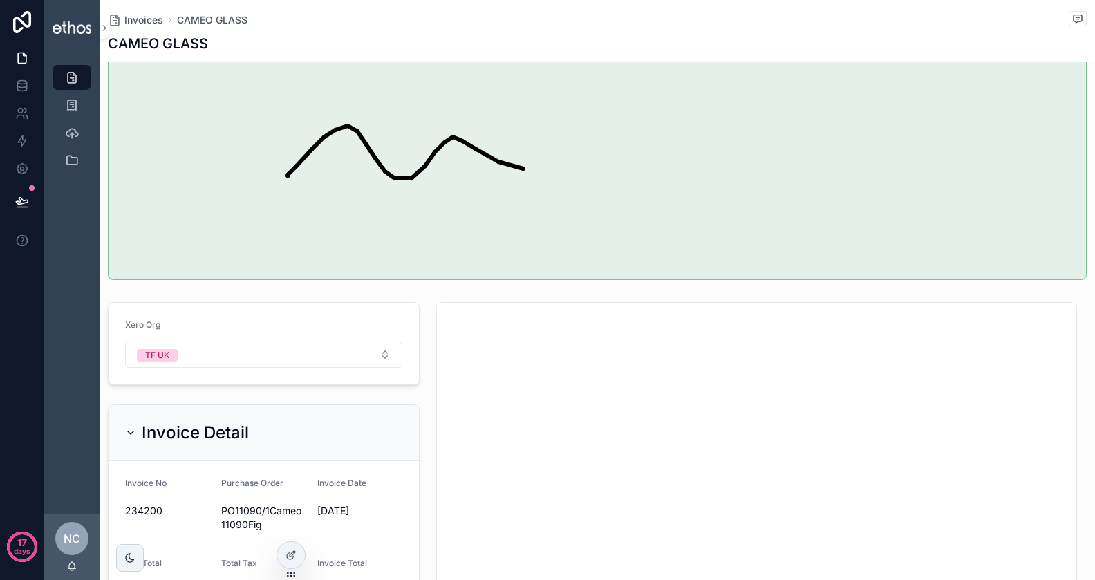
scroll to position [0, 0]
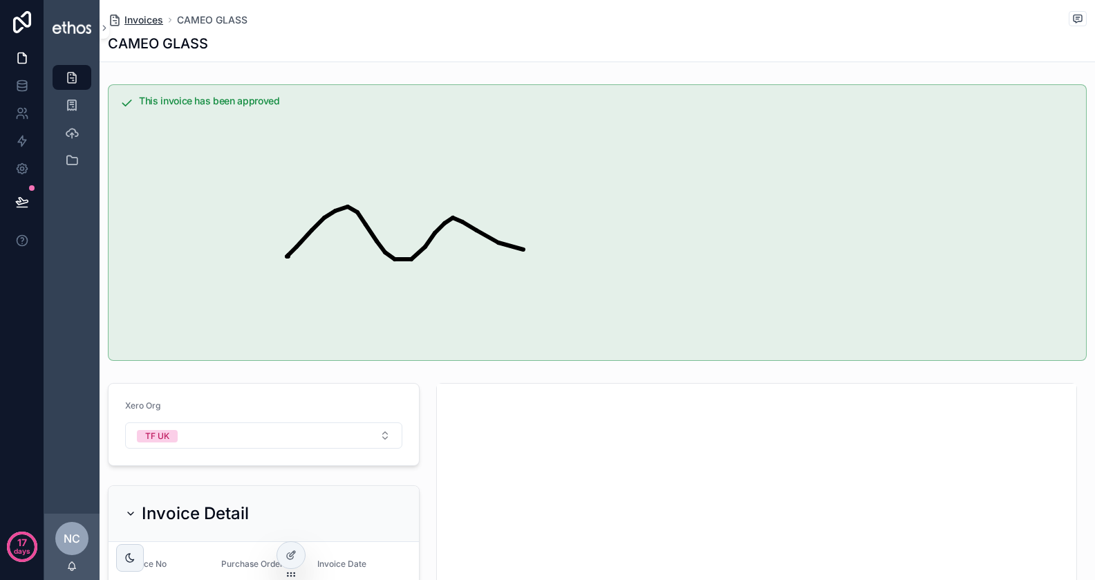
click at [153, 19] on span "Invoices" at bounding box center [143, 20] width 39 height 14
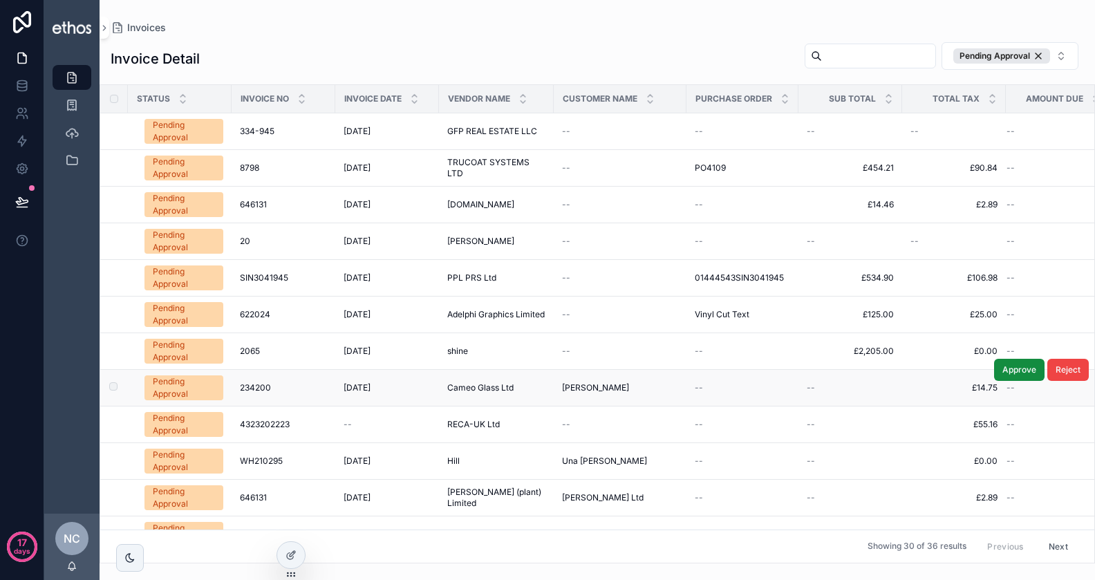
click at [264, 386] on span "234200" at bounding box center [255, 387] width 31 height 11
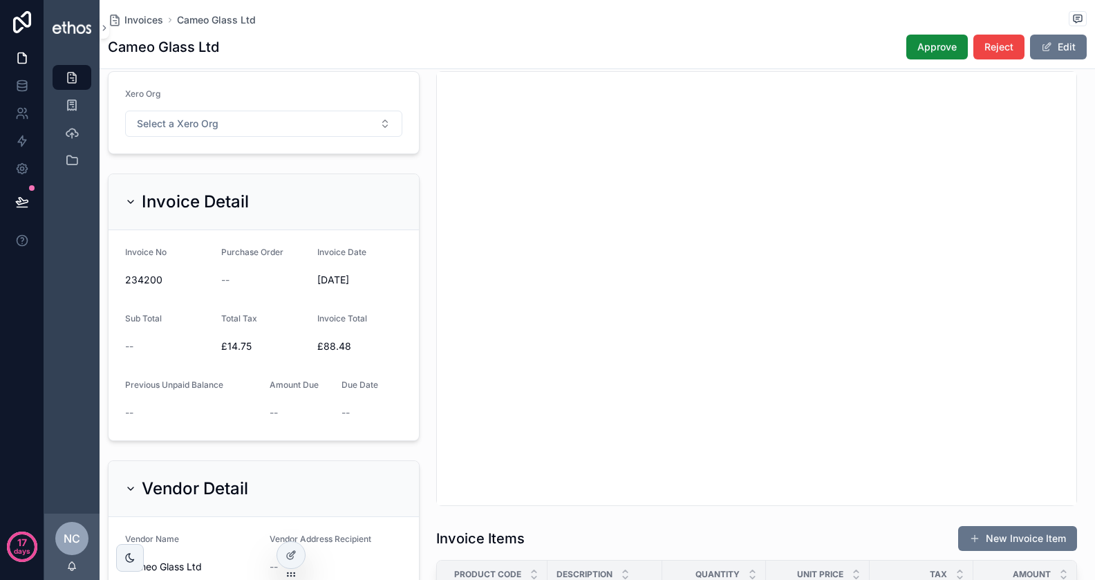
scroll to position [24, 0]
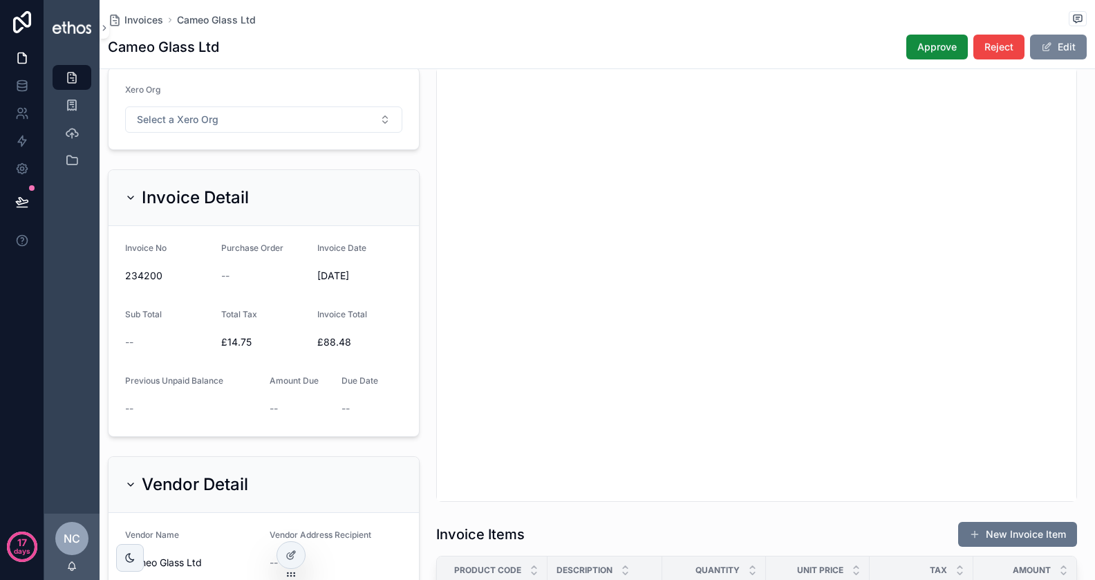
click at [1059, 39] on button "Edit" at bounding box center [1058, 47] width 57 height 25
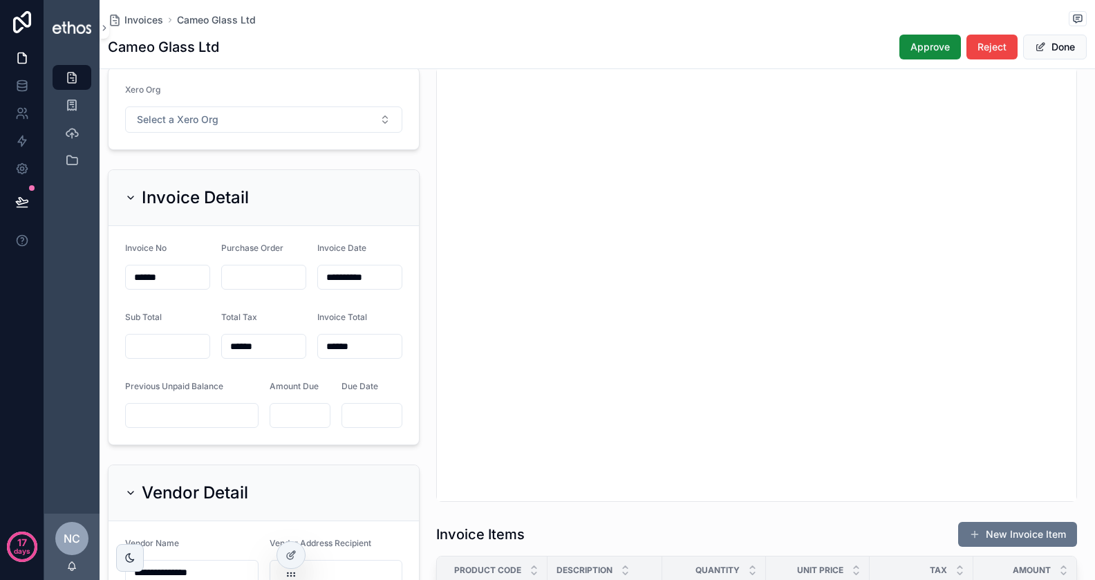
click at [348, 414] on input "scrollable content" at bounding box center [371, 415] width 59 height 19
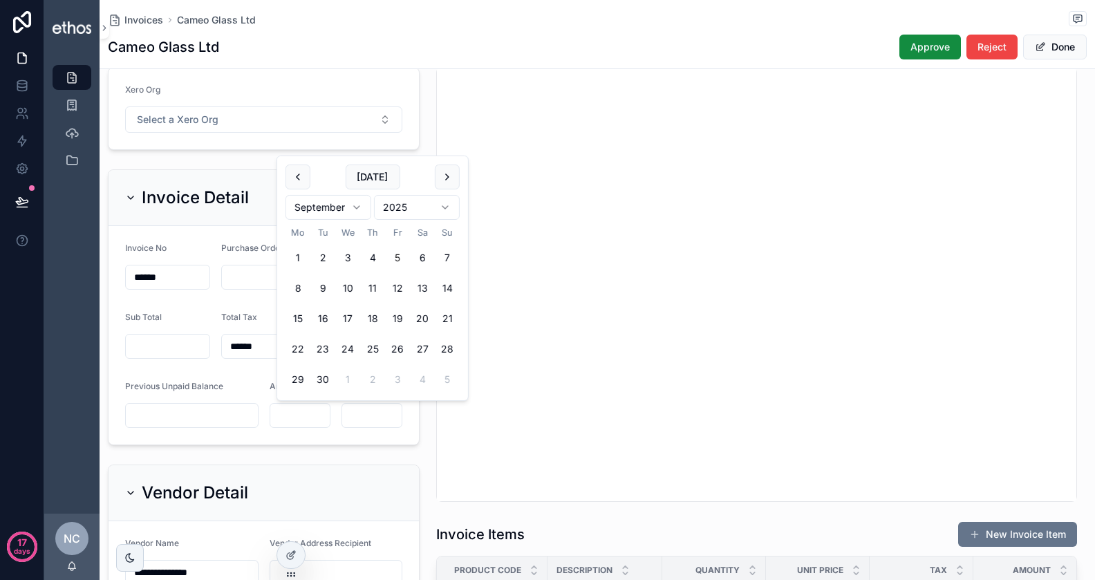
click at [343, 138] on form "Xero Org Select a Xero Org" at bounding box center [263, 109] width 310 height 82
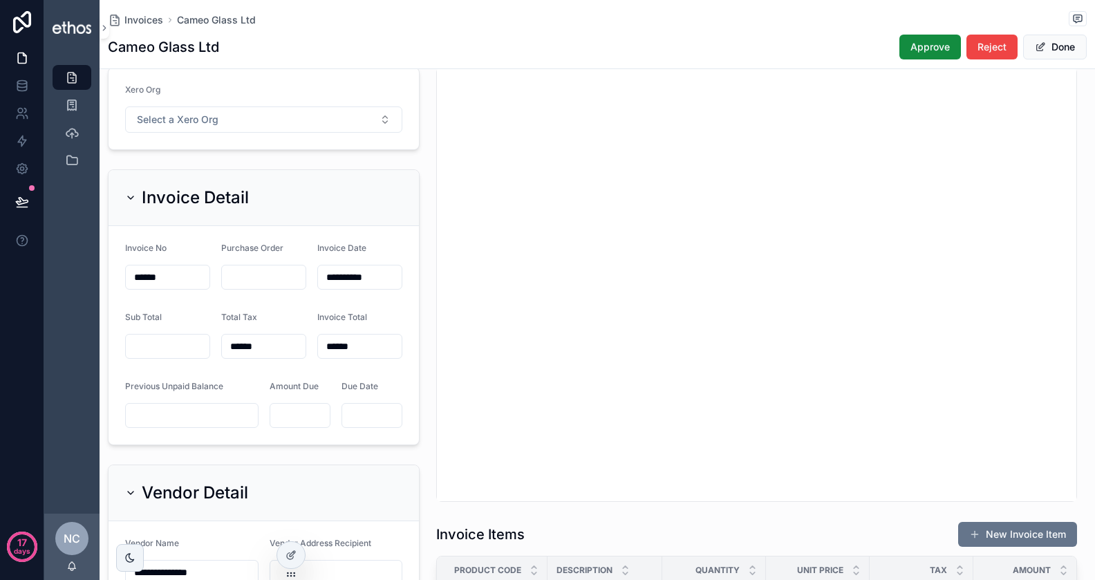
click at [357, 424] on div "scrollable content" at bounding box center [371, 415] width 61 height 25
click at [373, 413] on input "scrollable content" at bounding box center [371, 415] width 59 height 19
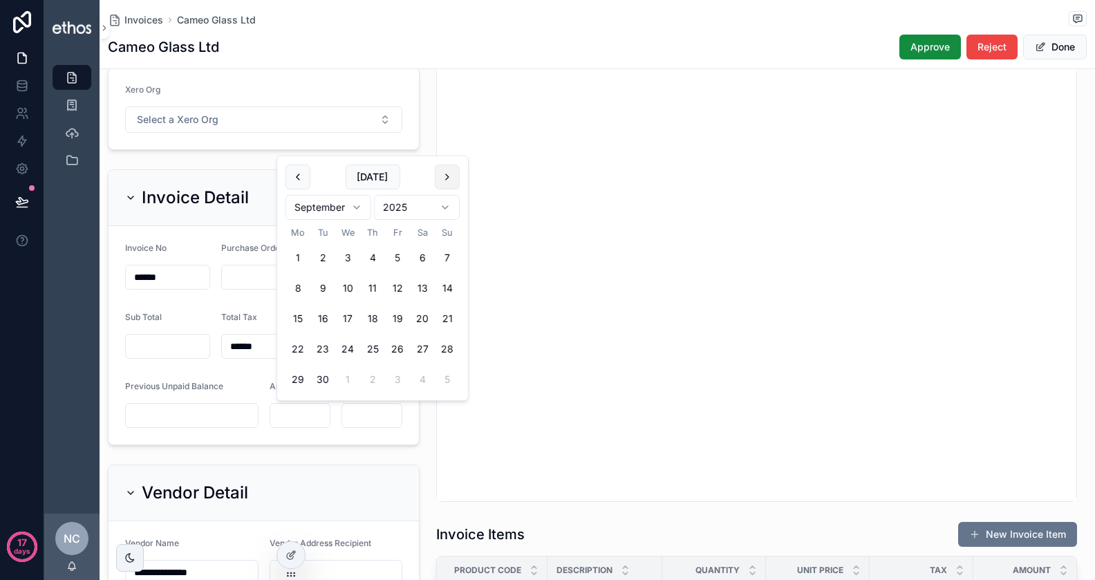
click at [444, 178] on button "scrollable content" at bounding box center [447, 176] width 25 height 25
click at [376, 374] on button "30" at bounding box center [372, 379] width 25 height 25
type input "**********"
click at [296, 430] on form "**********" at bounding box center [263, 335] width 310 height 218
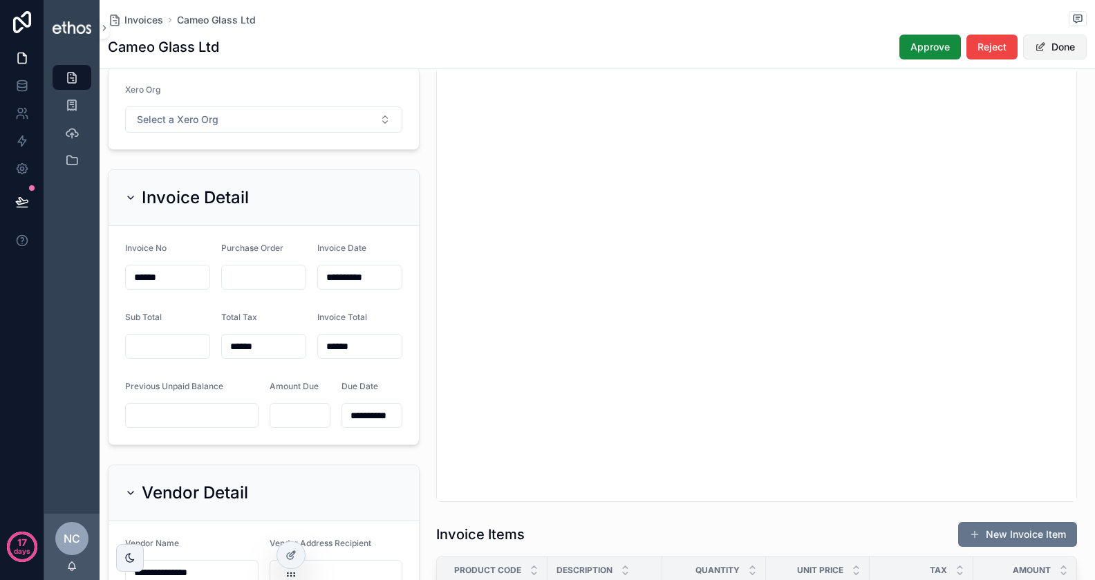
click at [1062, 50] on button "Done" at bounding box center [1055, 47] width 64 height 25
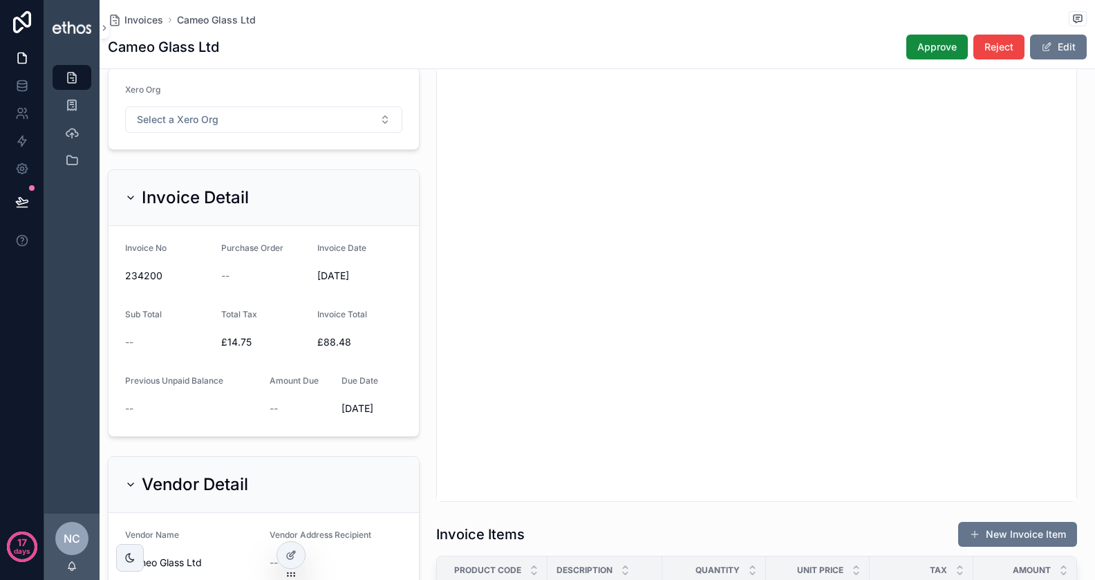
scroll to position [0, 0]
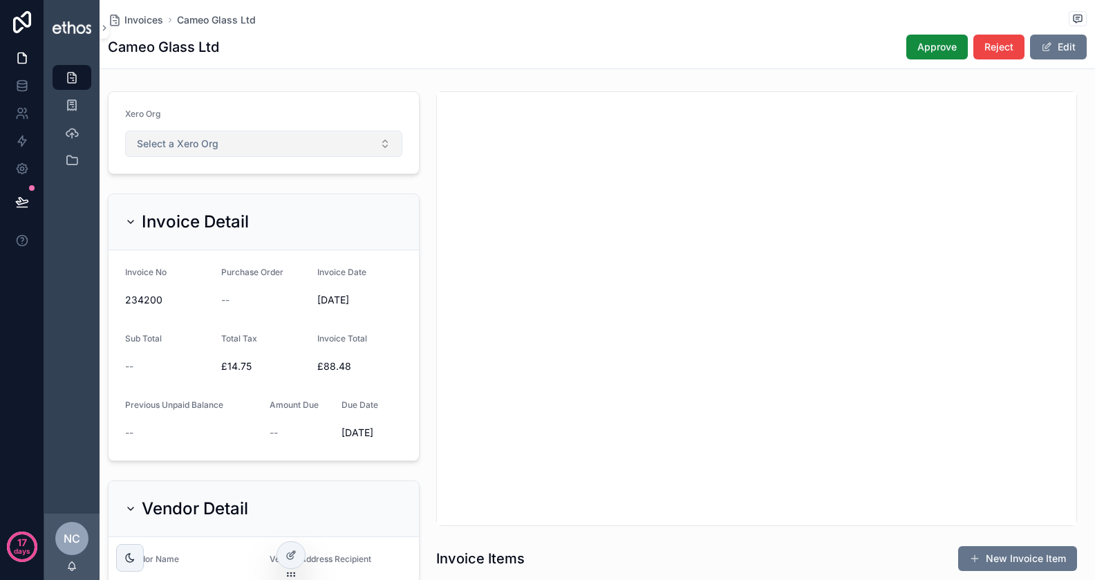
click at [305, 142] on button "Select a Xero Org" at bounding box center [263, 144] width 277 height 26
click at [251, 198] on div "TF UK" at bounding box center [263, 197] width 271 height 21
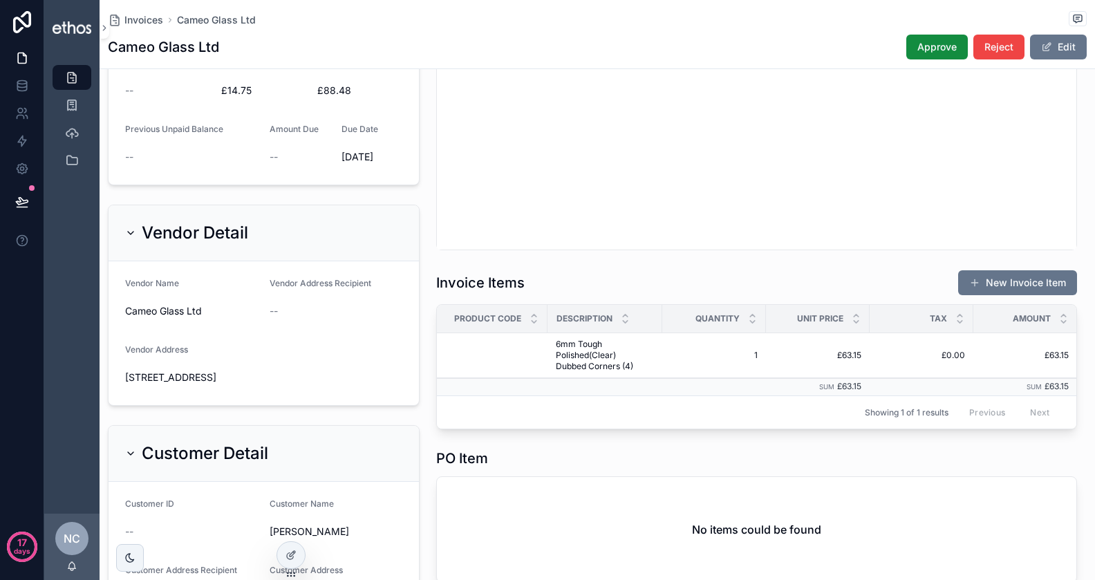
scroll to position [0, 104]
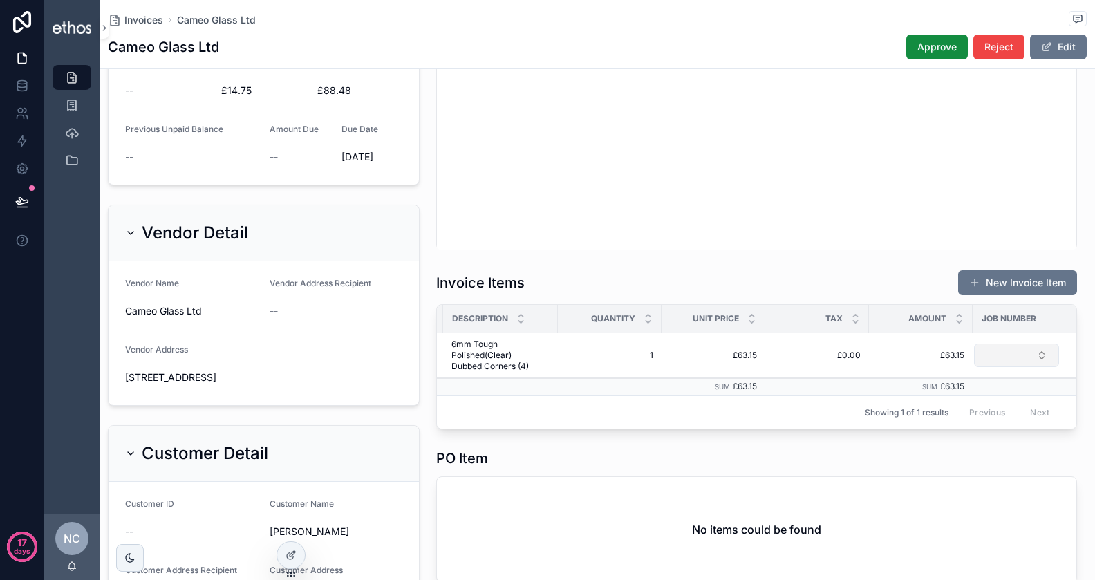
click at [1019, 361] on button "Select Button" at bounding box center [1016, 354] width 85 height 23
click at [984, 433] on div "PO12345" at bounding box center [1008, 430] width 166 height 22
click at [933, 48] on span "Approve" at bounding box center [936, 47] width 39 height 14
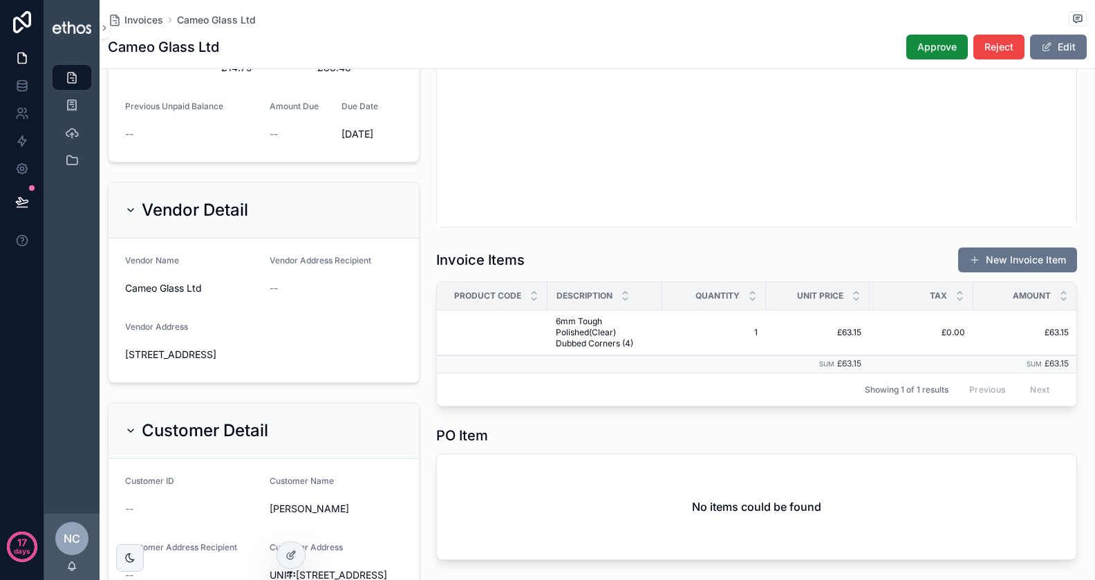
scroll to position [0, 104]
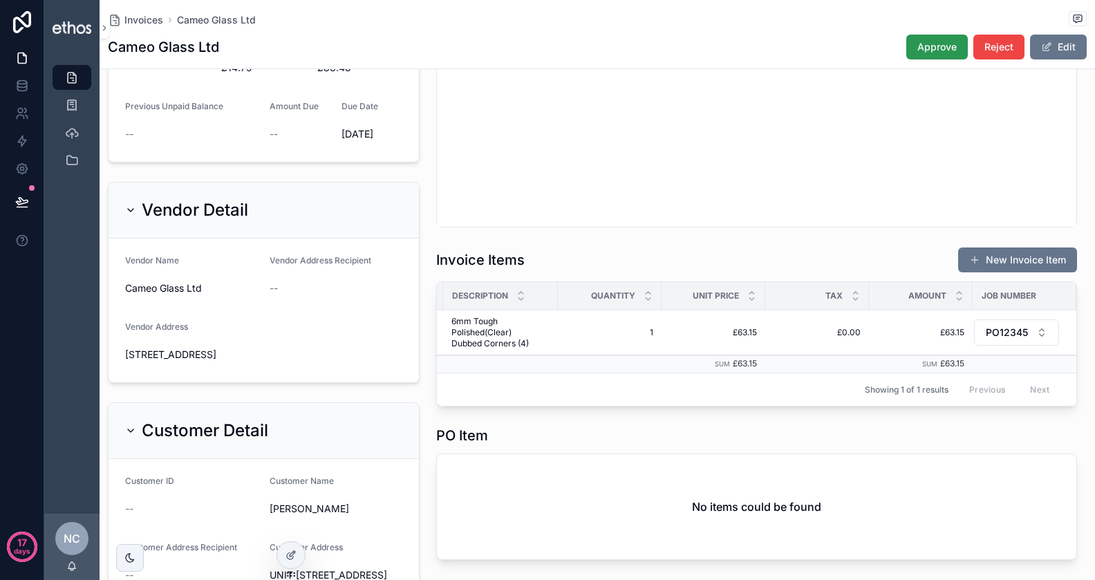
click at [944, 52] on span "Approve" at bounding box center [936, 47] width 39 height 14
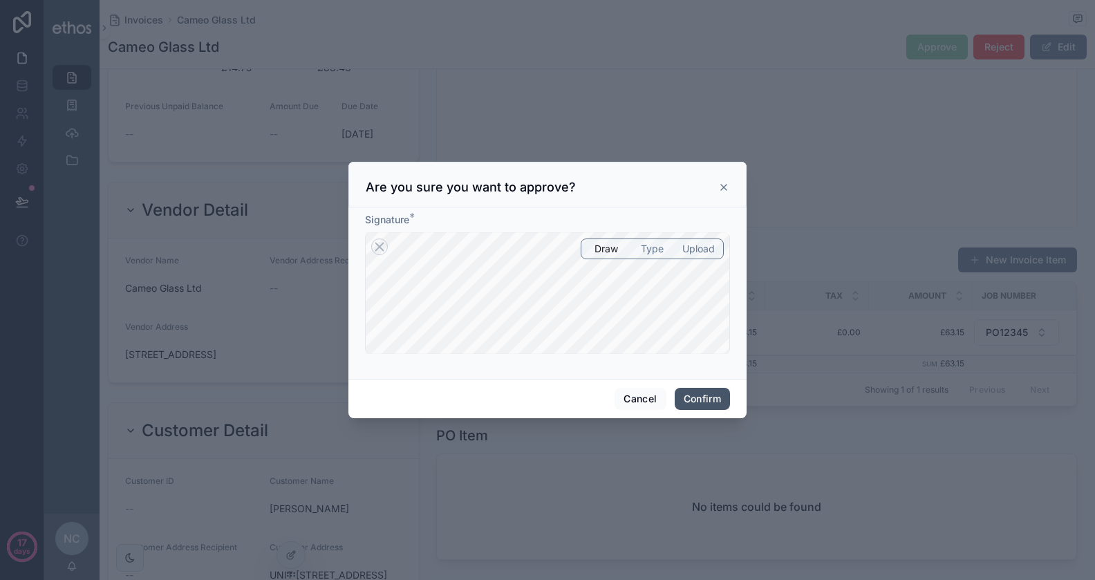
click at [694, 394] on button "Confirm" at bounding box center [701, 399] width 55 height 22
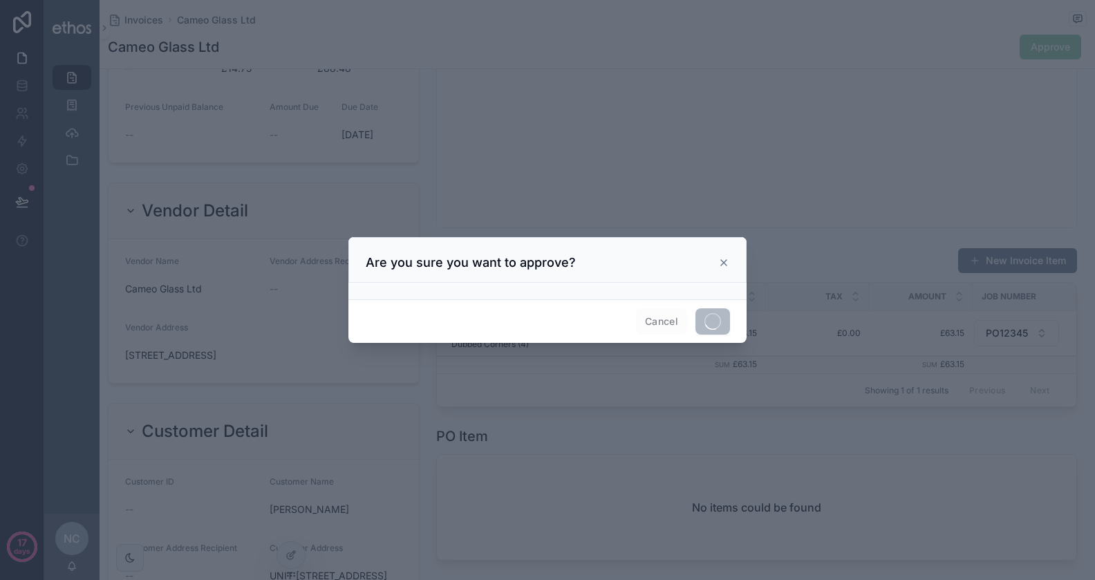
scroll to position [589, 0]
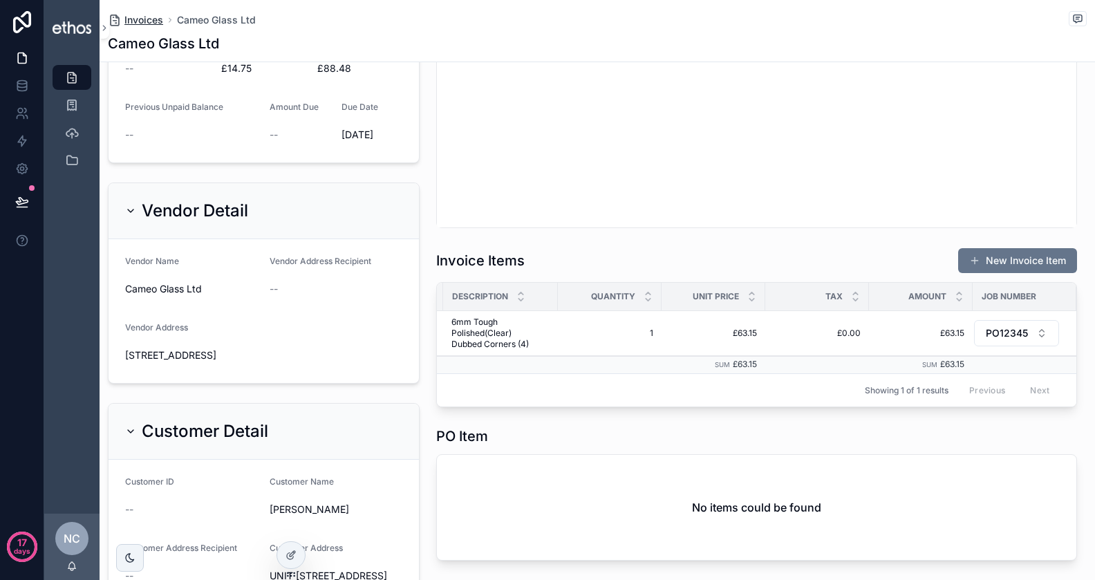
click at [133, 24] on span "Invoices" at bounding box center [143, 20] width 39 height 14
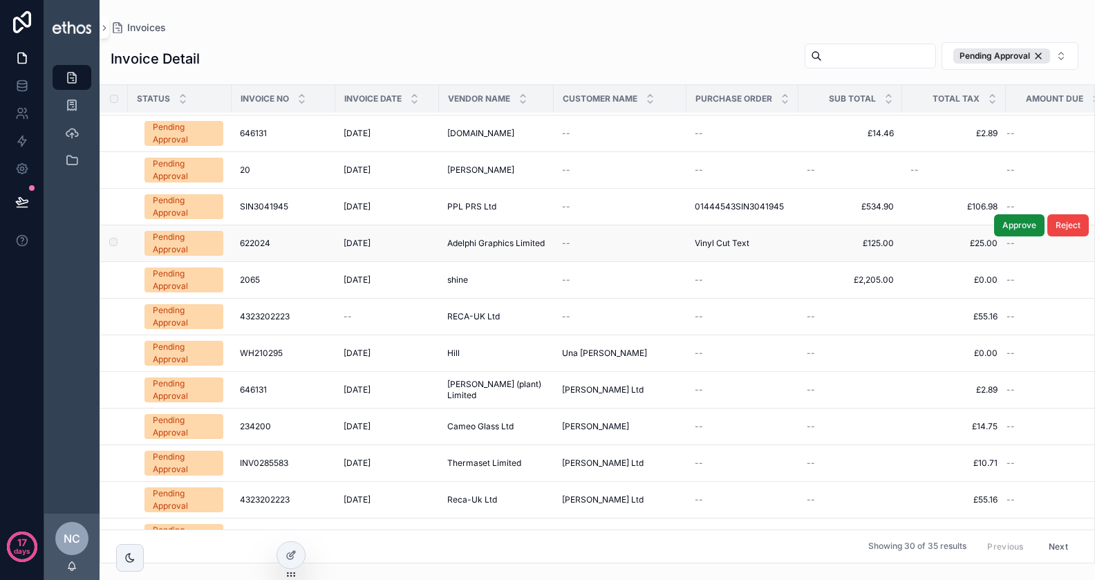
scroll to position [95, 0]
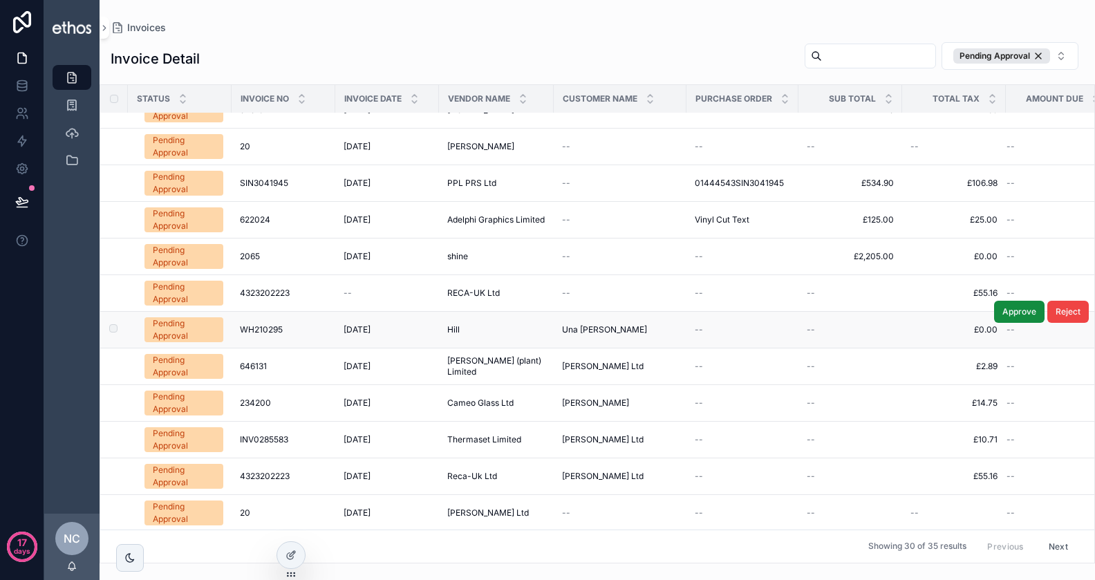
click at [264, 324] on span "WH210295" at bounding box center [261, 329] width 43 height 11
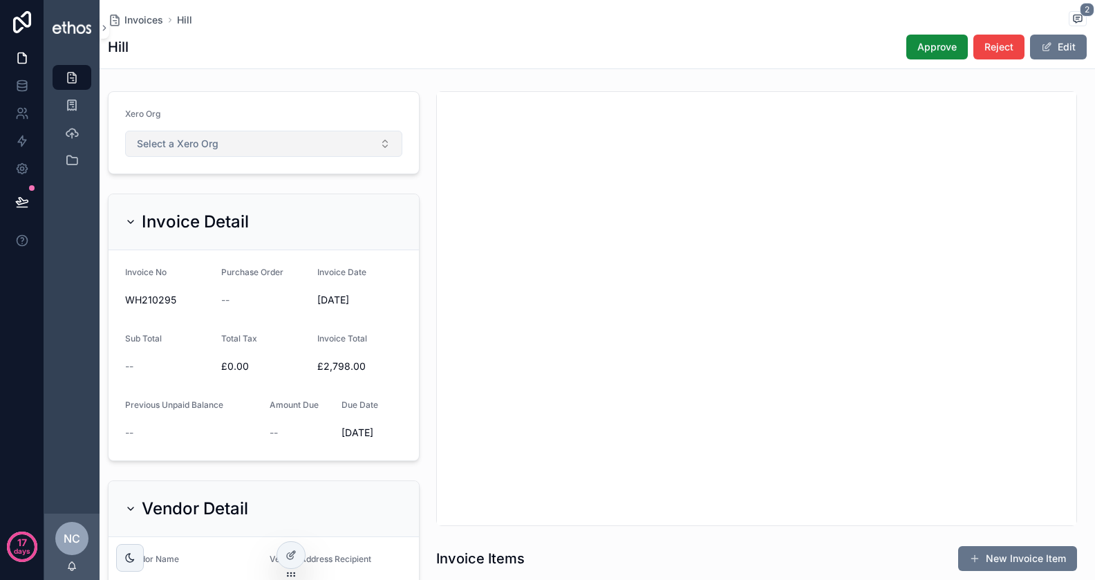
click at [235, 148] on button "Select a Xero Org" at bounding box center [263, 144] width 277 height 26
click at [225, 198] on div "TF UK" at bounding box center [263, 197] width 271 height 21
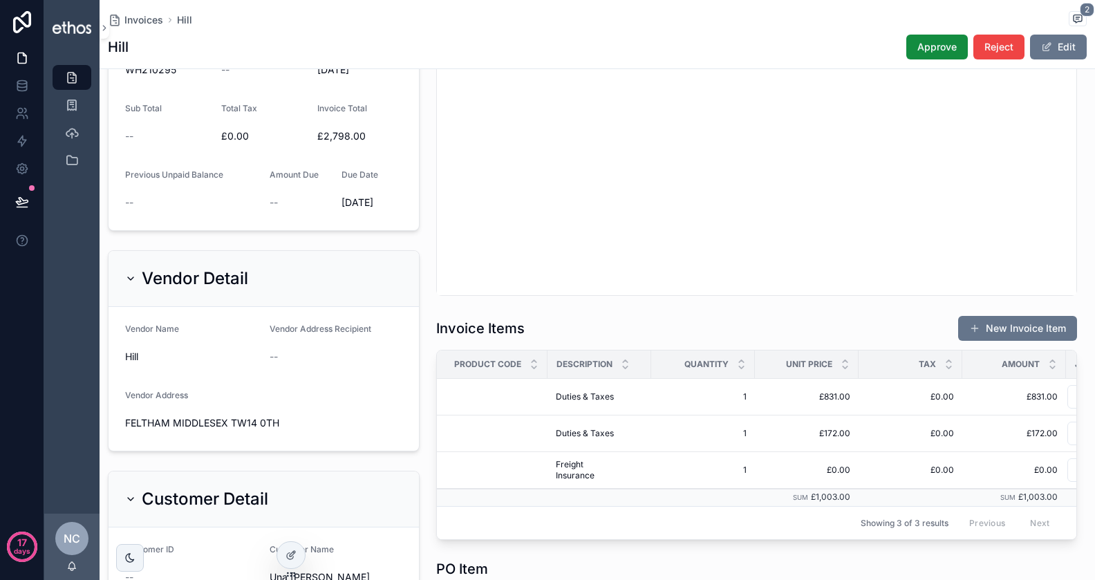
scroll to position [0, 93]
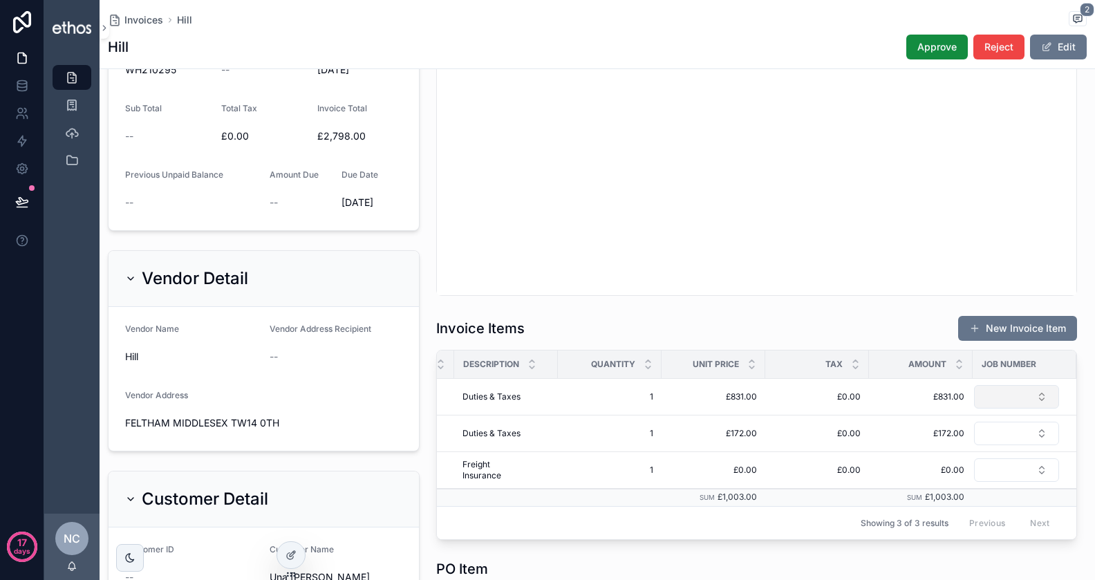
click at [1025, 396] on button "Select Button" at bounding box center [1016, 396] width 85 height 23
click at [985, 468] on div "PO12345" at bounding box center [1008, 471] width 166 height 22
click at [1012, 443] on button "Select Button" at bounding box center [1016, 435] width 85 height 23
click at [934, 48] on span "Approve" at bounding box center [936, 47] width 39 height 14
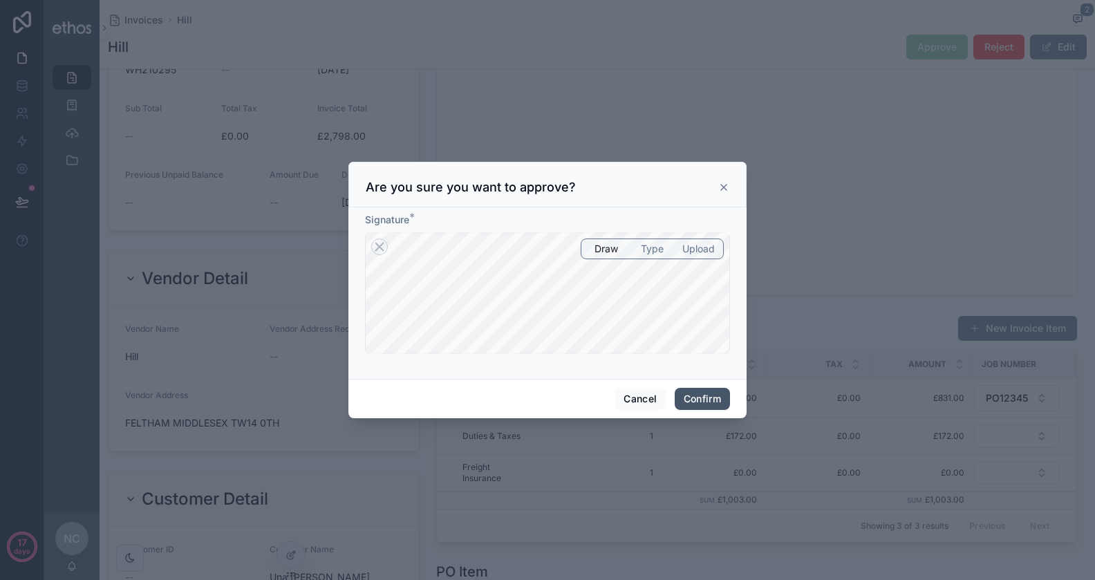
click at [697, 402] on button "Confirm" at bounding box center [701, 399] width 55 height 22
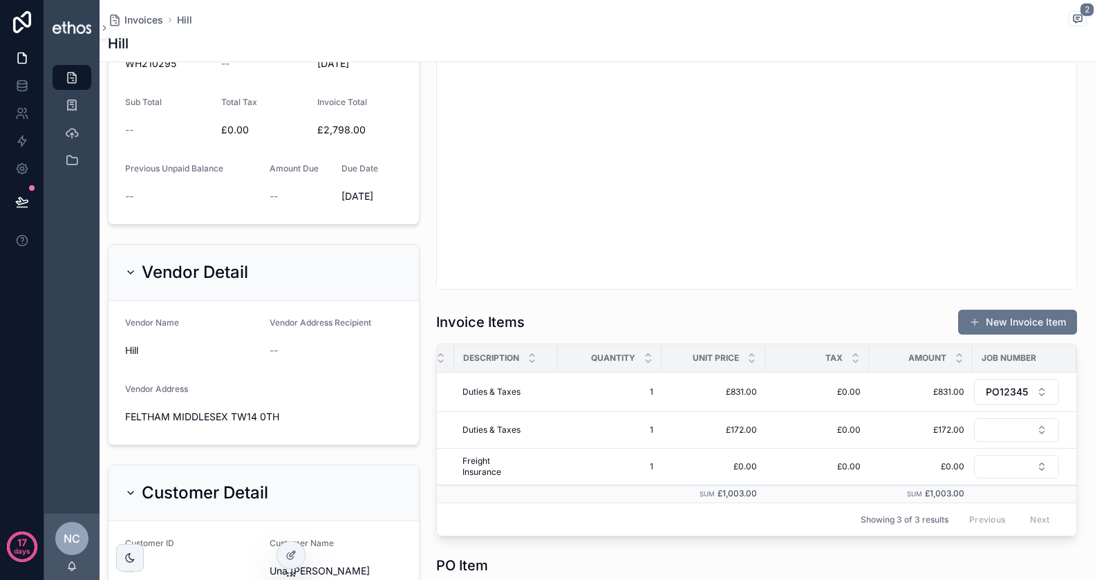
scroll to position [521, 0]
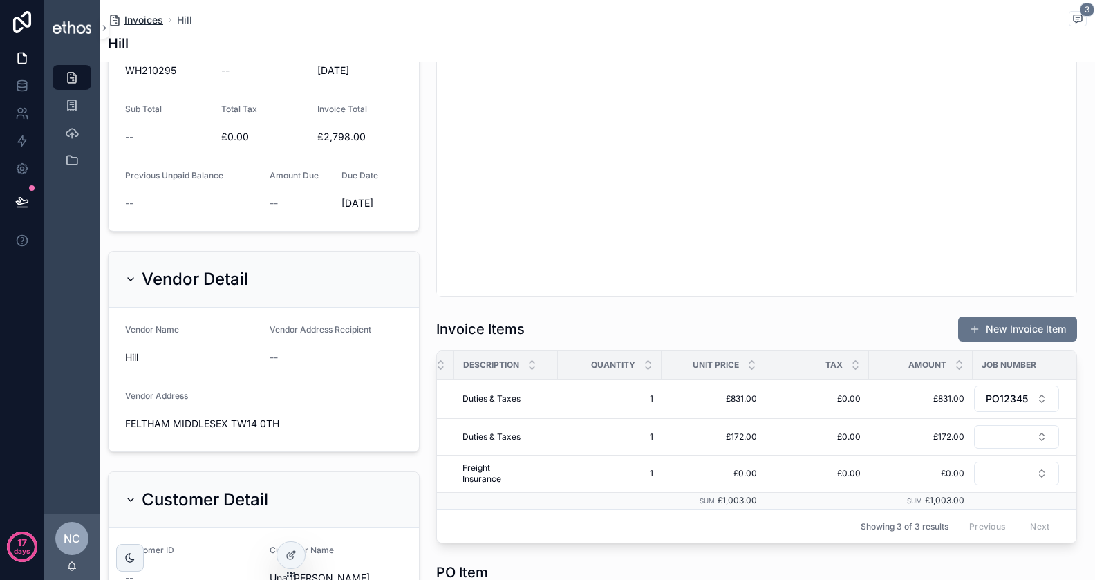
click at [146, 15] on span "Invoices" at bounding box center [143, 20] width 39 height 14
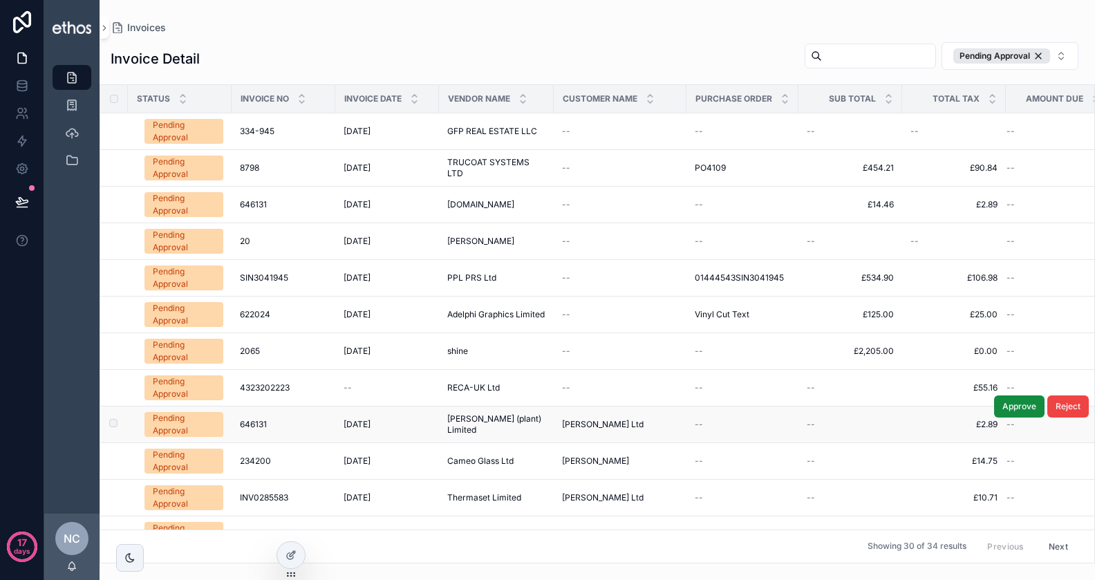
click at [256, 421] on span "646131" at bounding box center [253, 424] width 27 height 11
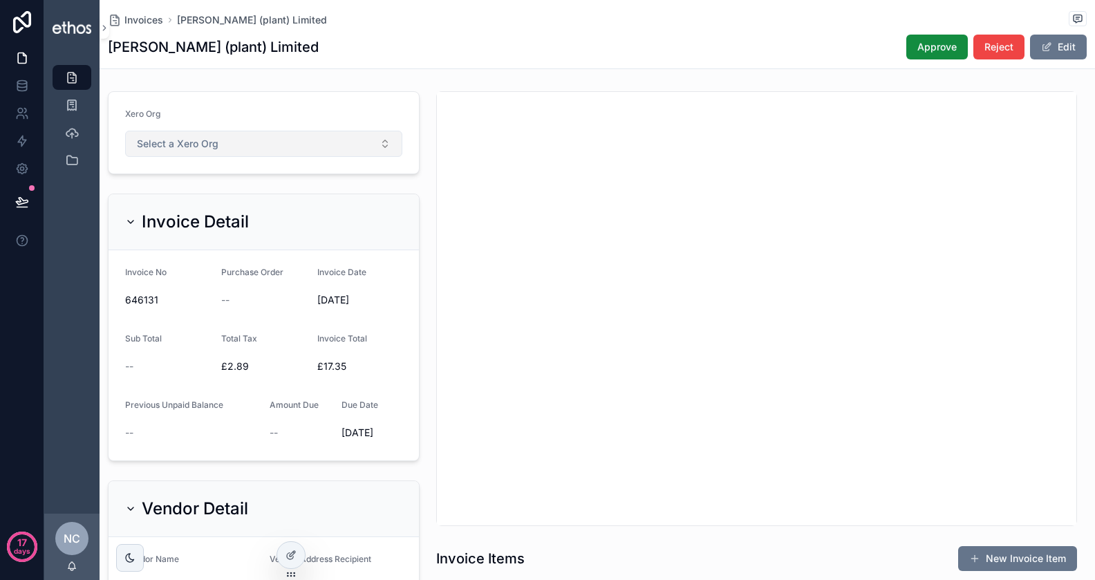
click at [310, 146] on button "Select a Xero Org" at bounding box center [263, 144] width 277 height 26
click at [243, 202] on div "TF UK" at bounding box center [263, 197] width 271 height 21
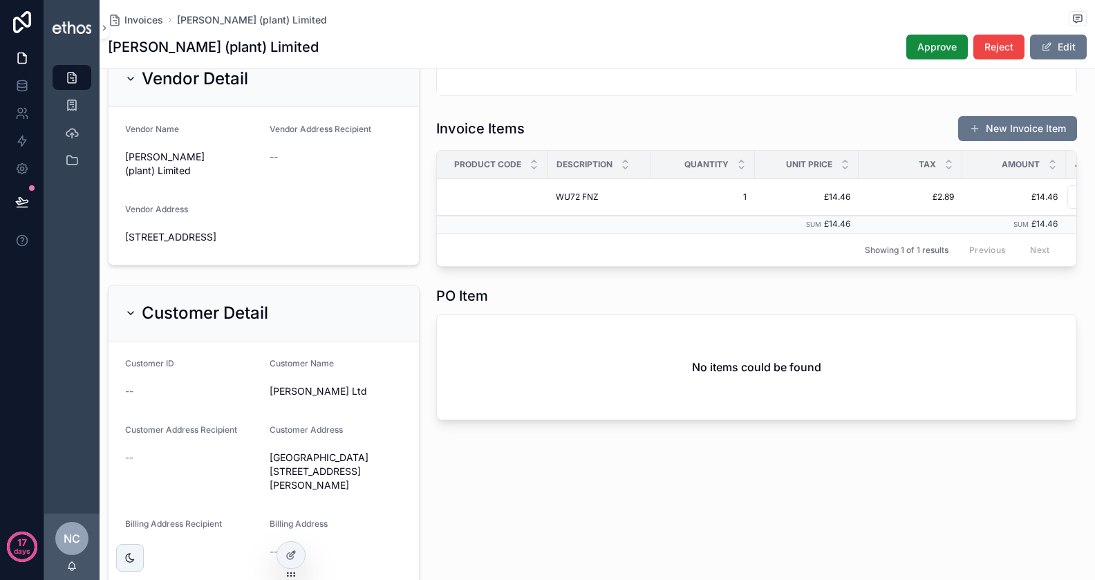
scroll to position [0, 93]
click at [1024, 202] on button "Select Button" at bounding box center [1016, 196] width 85 height 23
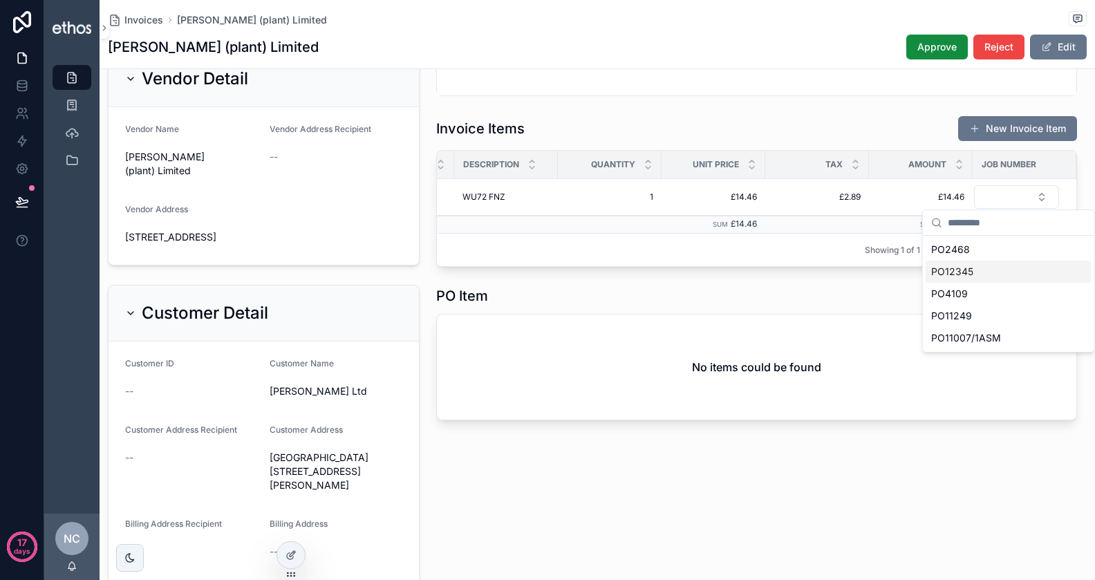
click at [975, 274] on div "PO12345" at bounding box center [1008, 272] width 166 height 22
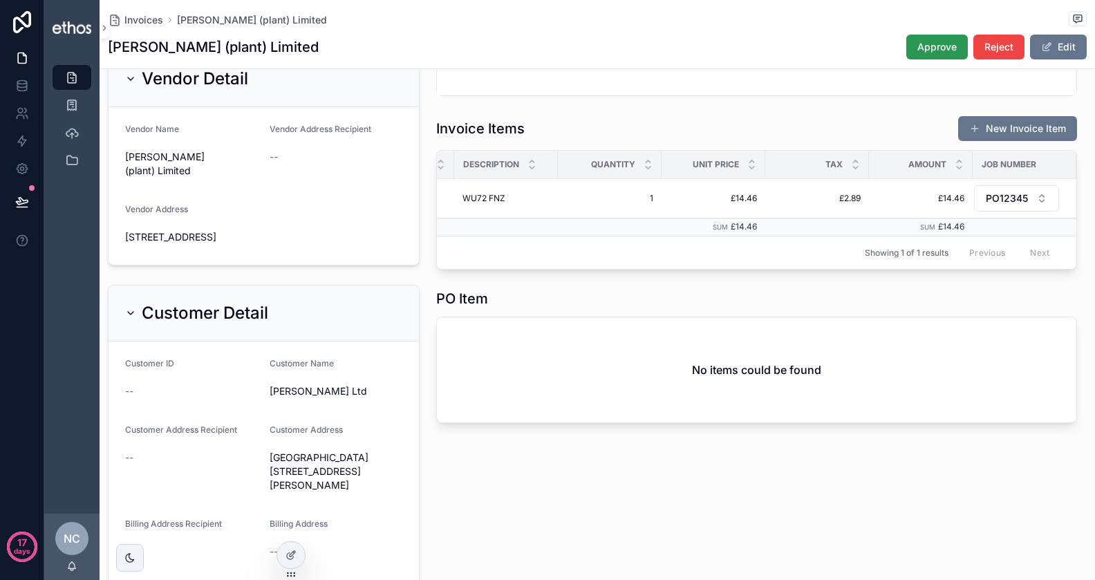
click at [944, 50] on span "Approve" at bounding box center [936, 47] width 39 height 14
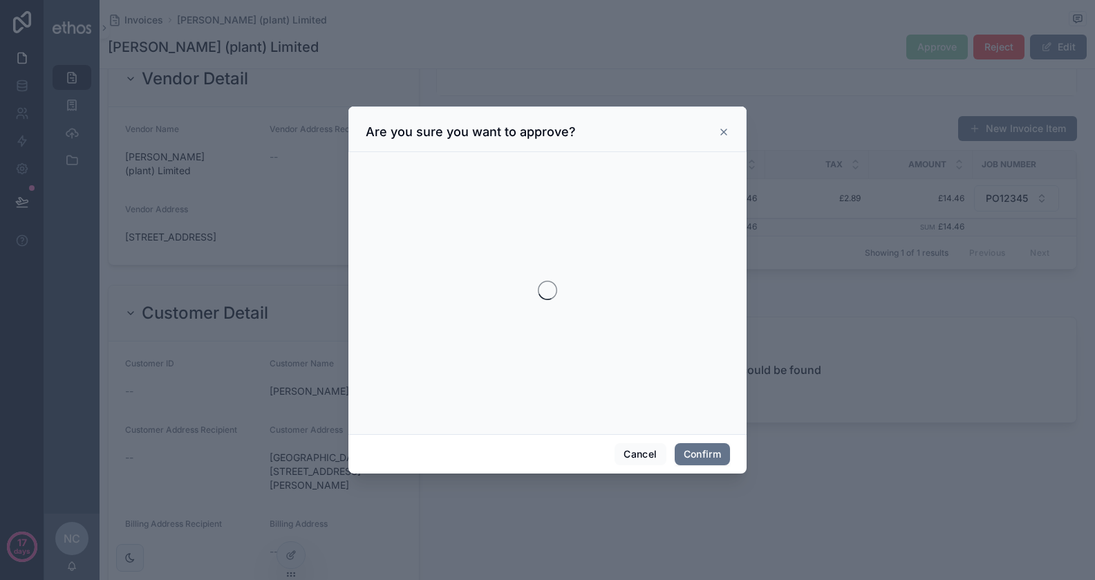
drag, startPoint x: 466, startPoint y: 287, endPoint x: 576, endPoint y: 275, distance: 109.9
click at [576, 275] on div at bounding box center [547, 290] width 365 height 265
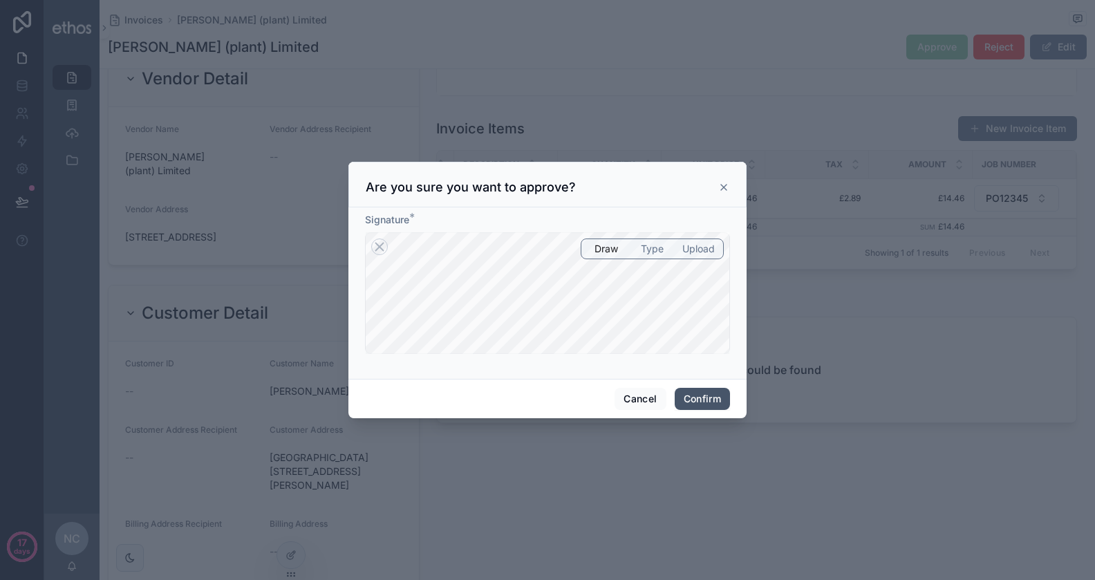
click at [692, 398] on button "Confirm" at bounding box center [701, 399] width 55 height 22
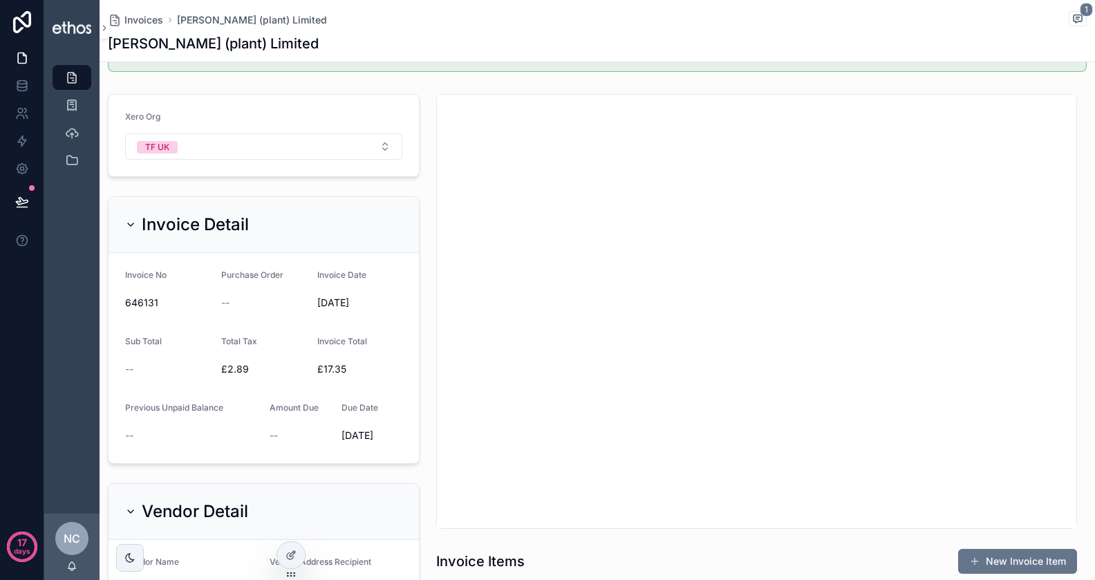
scroll to position [0, 0]
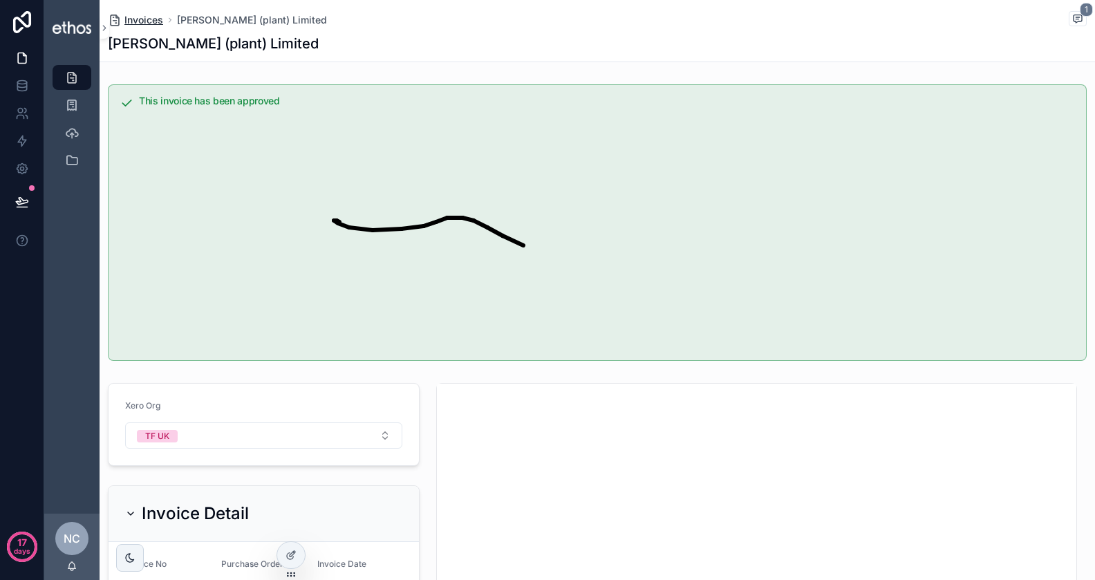
click at [127, 21] on span "Invoices" at bounding box center [143, 20] width 39 height 14
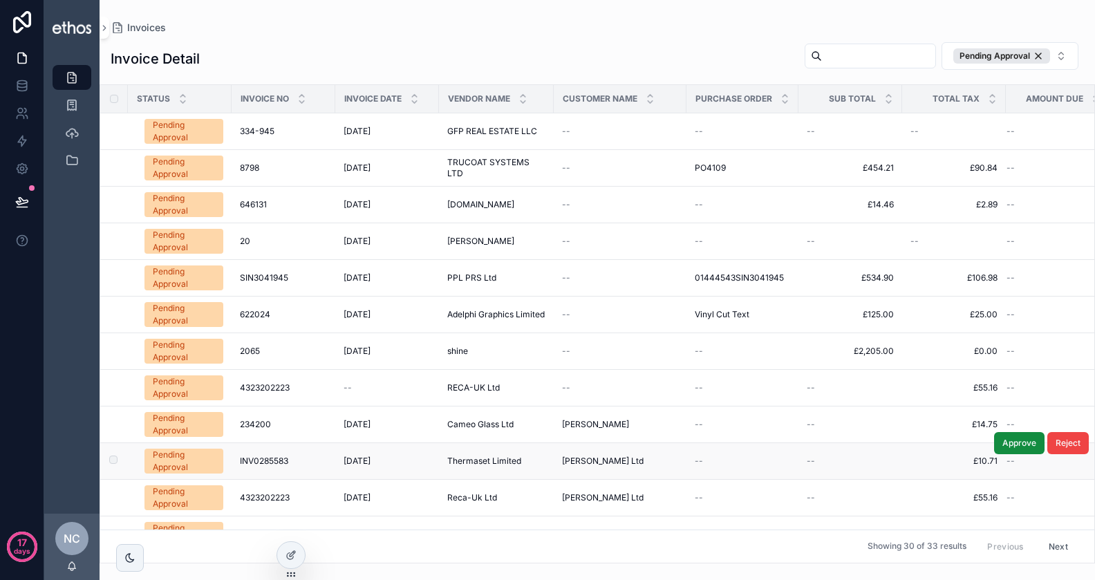
click at [275, 455] on span "INV0285583" at bounding box center [264, 460] width 48 height 11
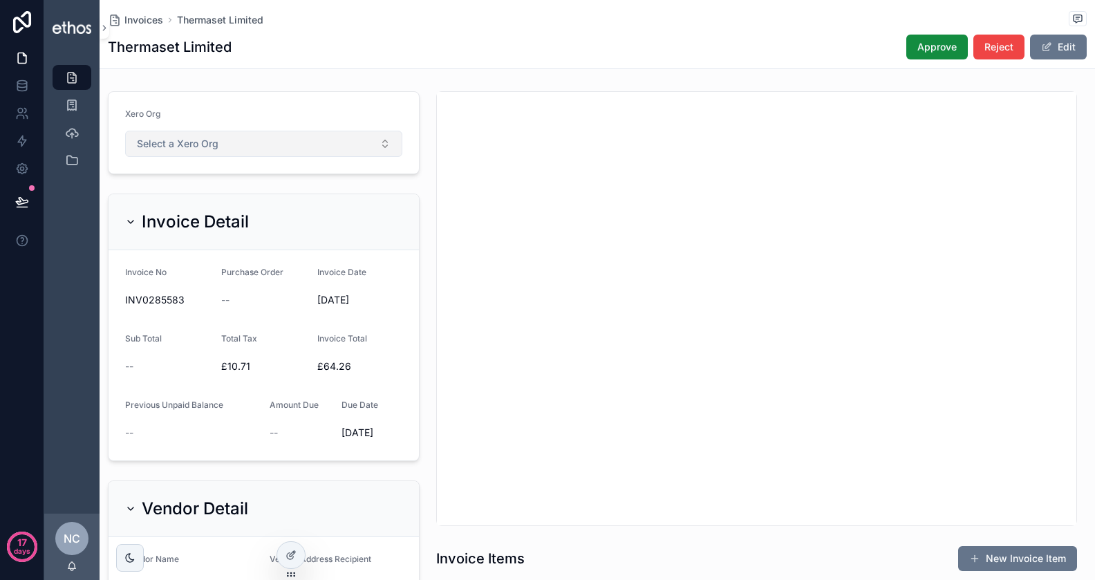
click at [335, 144] on button "Select a Xero Org" at bounding box center [263, 144] width 277 height 26
click at [258, 200] on div "TF UK" at bounding box center [263, 197] width 271 height 21
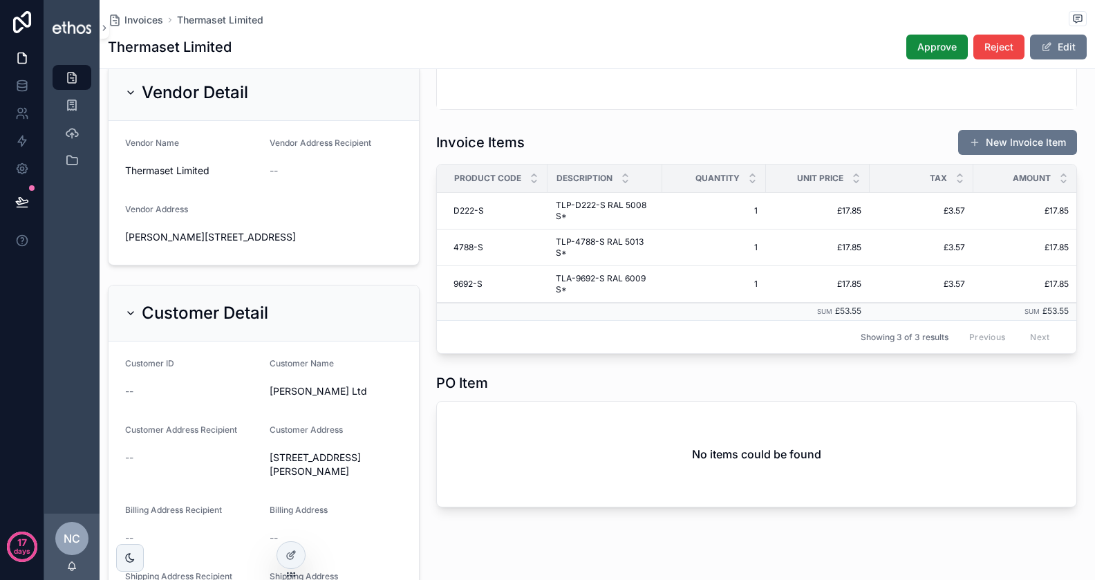
scroll to position [0, 104]
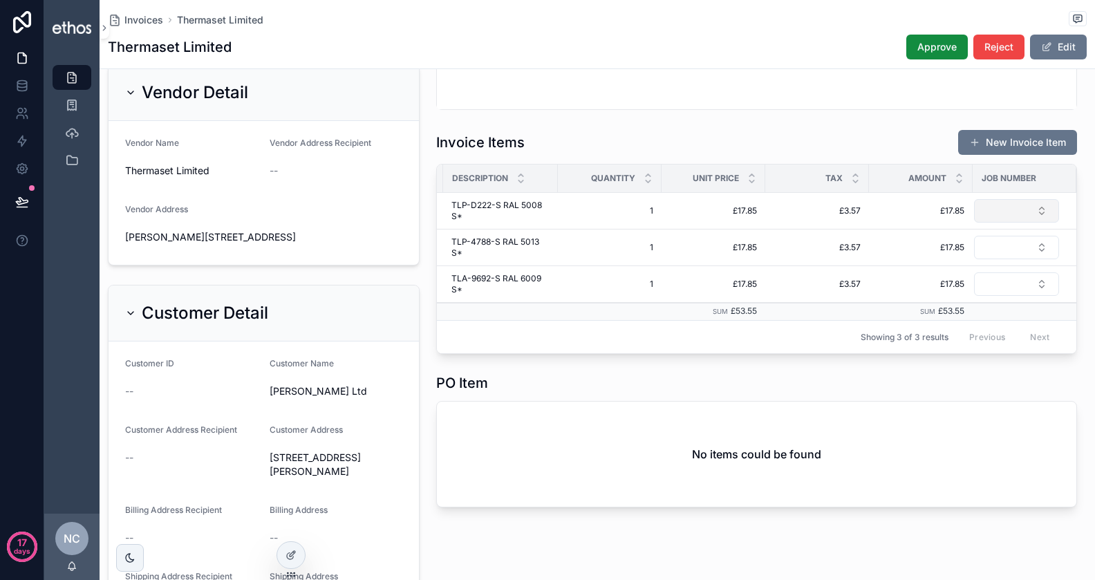
click at [997, 216] on button "Select Button" at bounding box center [1016, 210] width 85 height 23
click at [979, 262] on div "PO2468" at bounding box center [1008, 263] width 166 height 22
click at [949, 52] on span "Approve" at bounding box center [936, 47] width 39 height 14
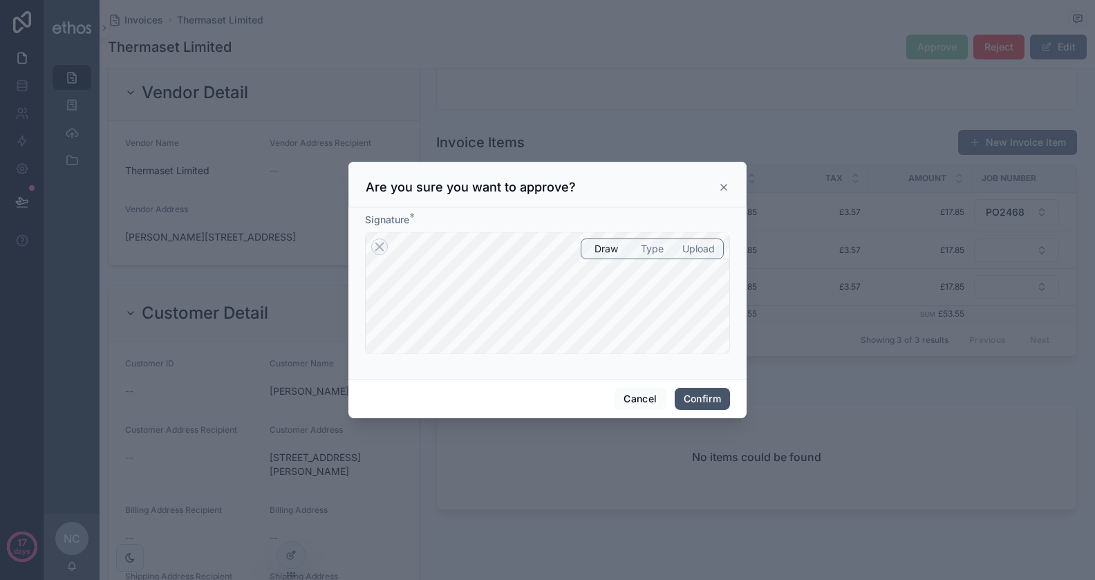
click at [694, 402] on button "Confirm" at bounding box center [701, 399] width 55 height 22
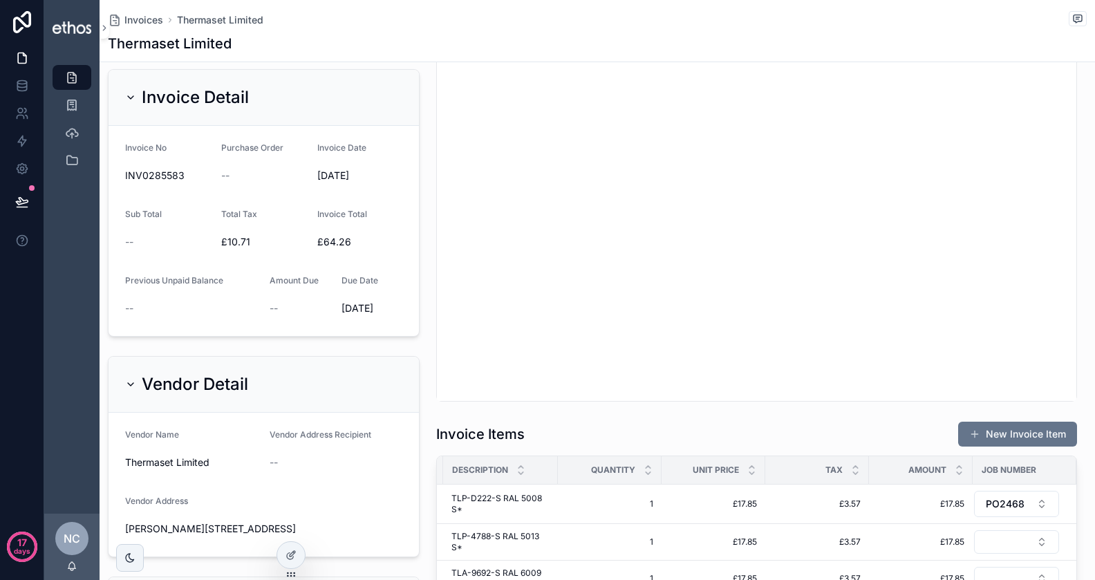
scroll to position [707, 0]
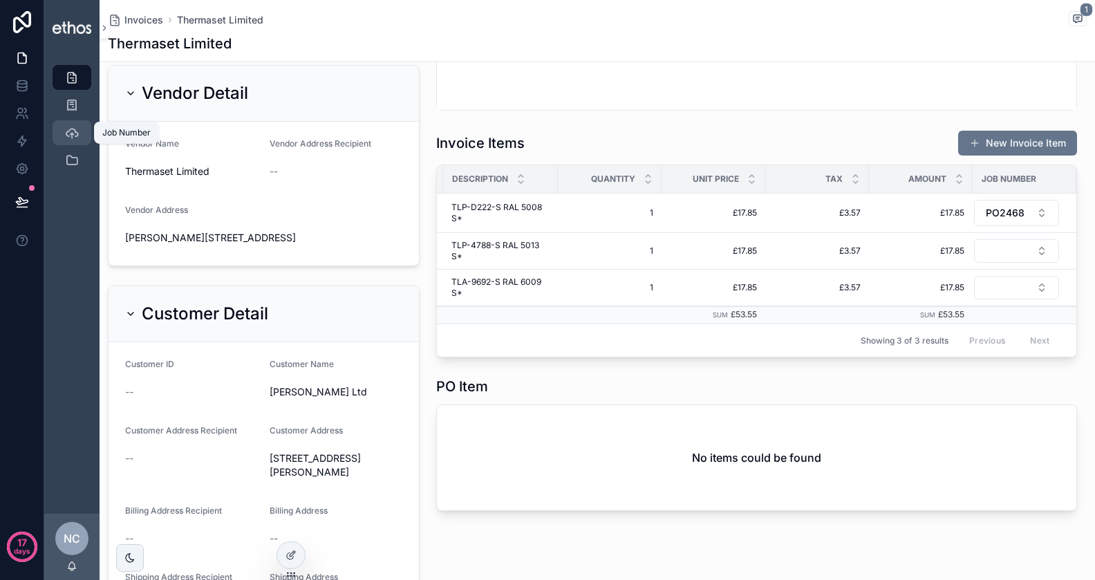
click at [73, 130] on icon "scrollable content" at bounding box center [72, 133] width 14 height 14
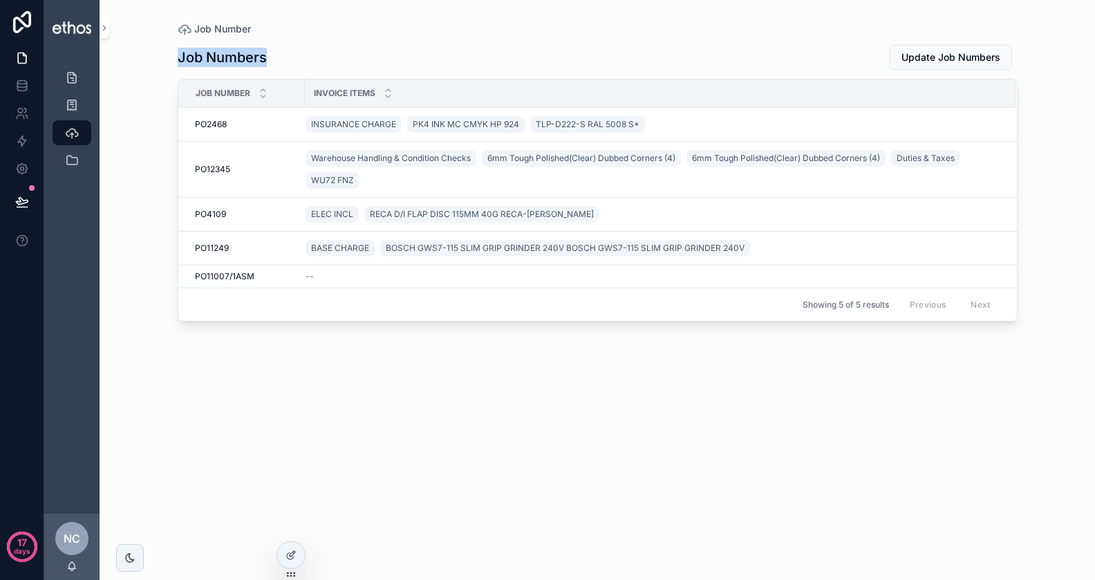
drag, startPoint x: 176, startPoint y: 59, endPoint x: 352, endPoint y: 59, distance: 176.2
click at [352, 59] on div "Job Number Job Numbers Update Job Numbers Job Number Invoice items PO2468 PO246…" at bounding box center [597, 281] width 884 height 563
click at [406, 46] on div "Job Numbers Update Job Numbers" at bounding box center [598, 57] width 840 height 26
